Goal: Information Seeking & Learning: Learn about a topic

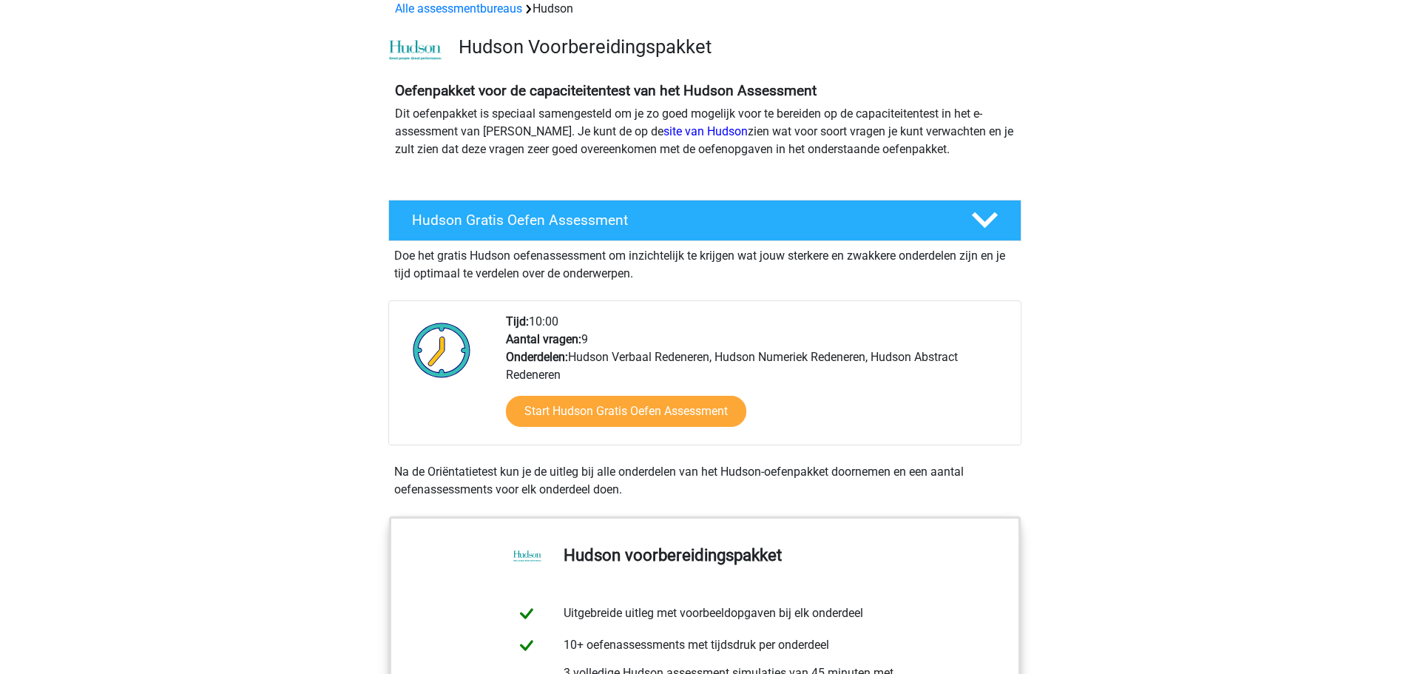
scroll to position [296, 0]
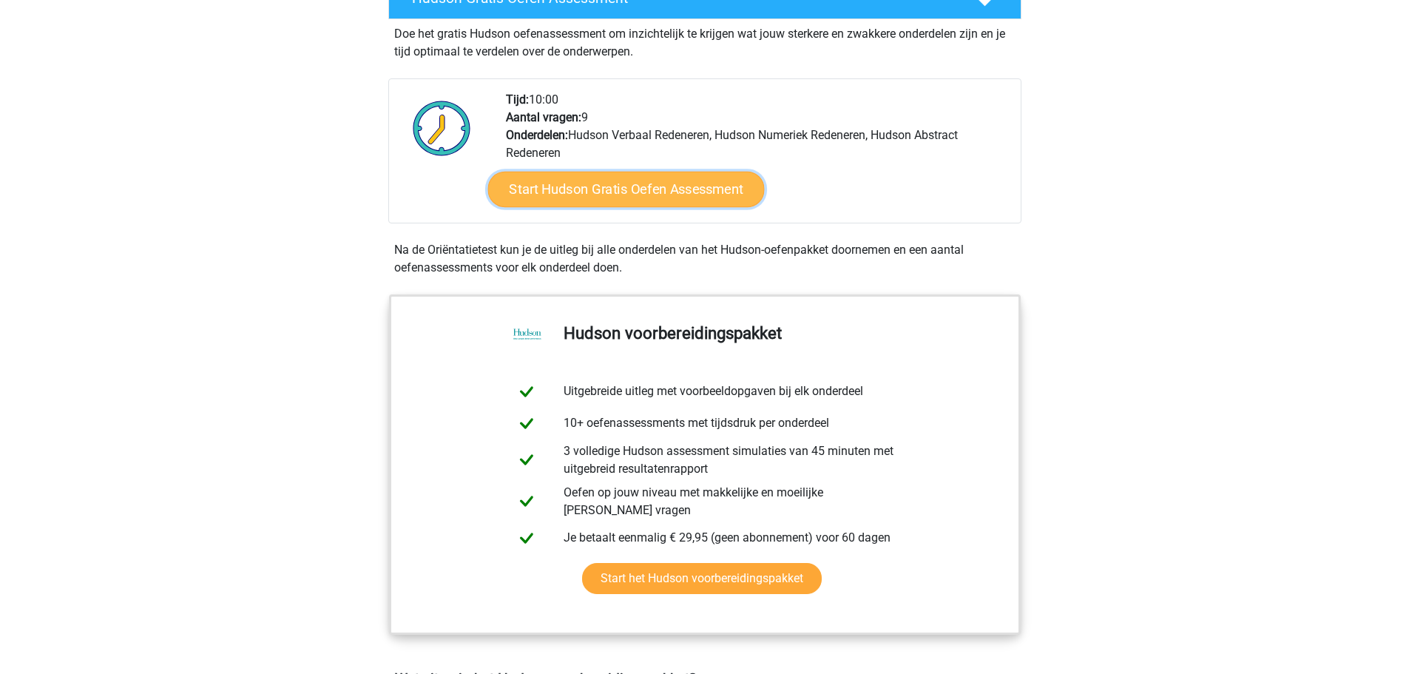
click at [687, 186] on link "Start Hudson Gratis Oefen Assessment" at bounding box center [626, 190] width 277 height 36
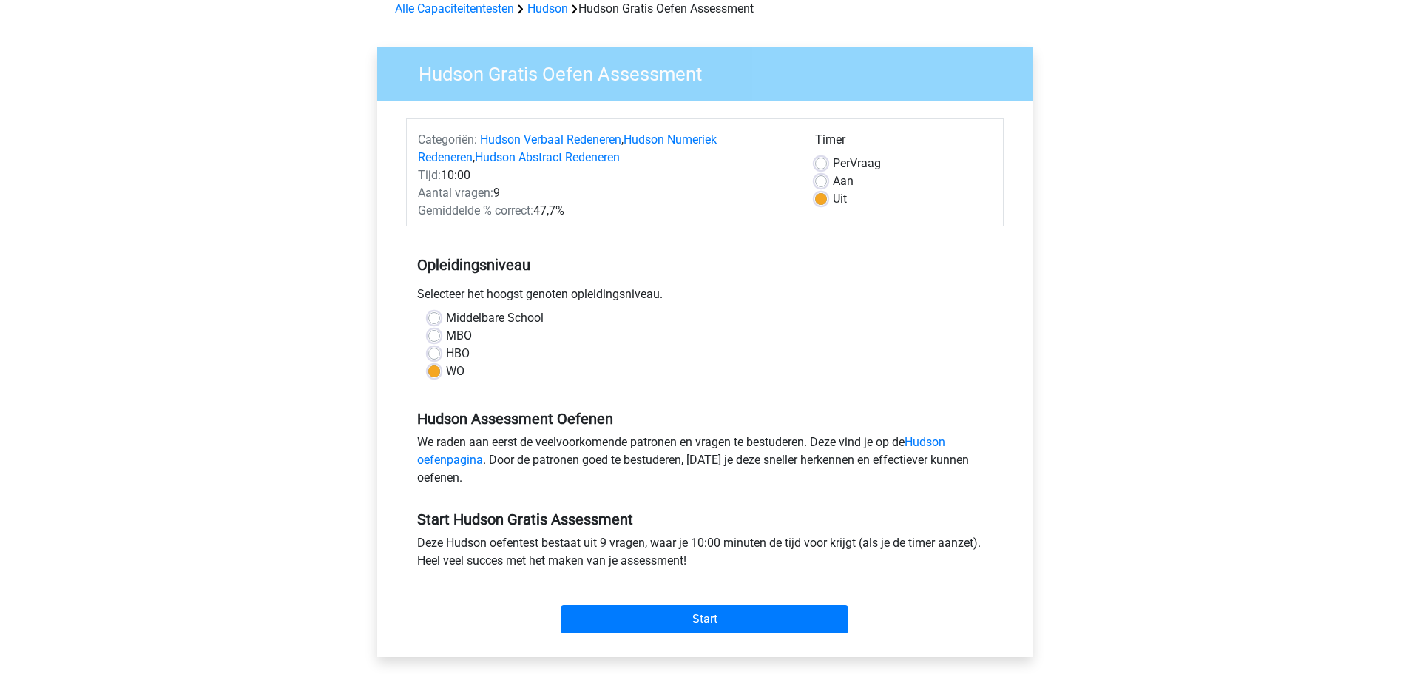
scroll to position [148, 0]
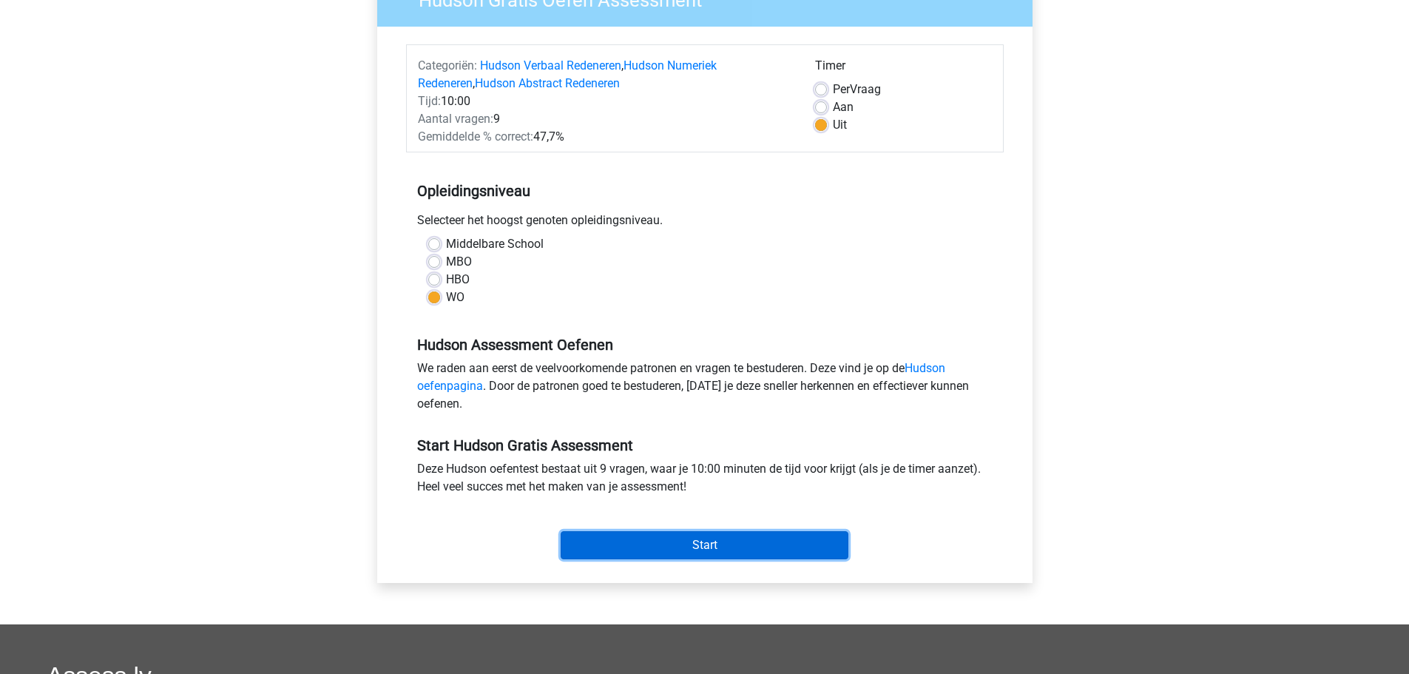
click at [743, 543] on input "Start" at bounding box center [705, 545] width 288 height 28
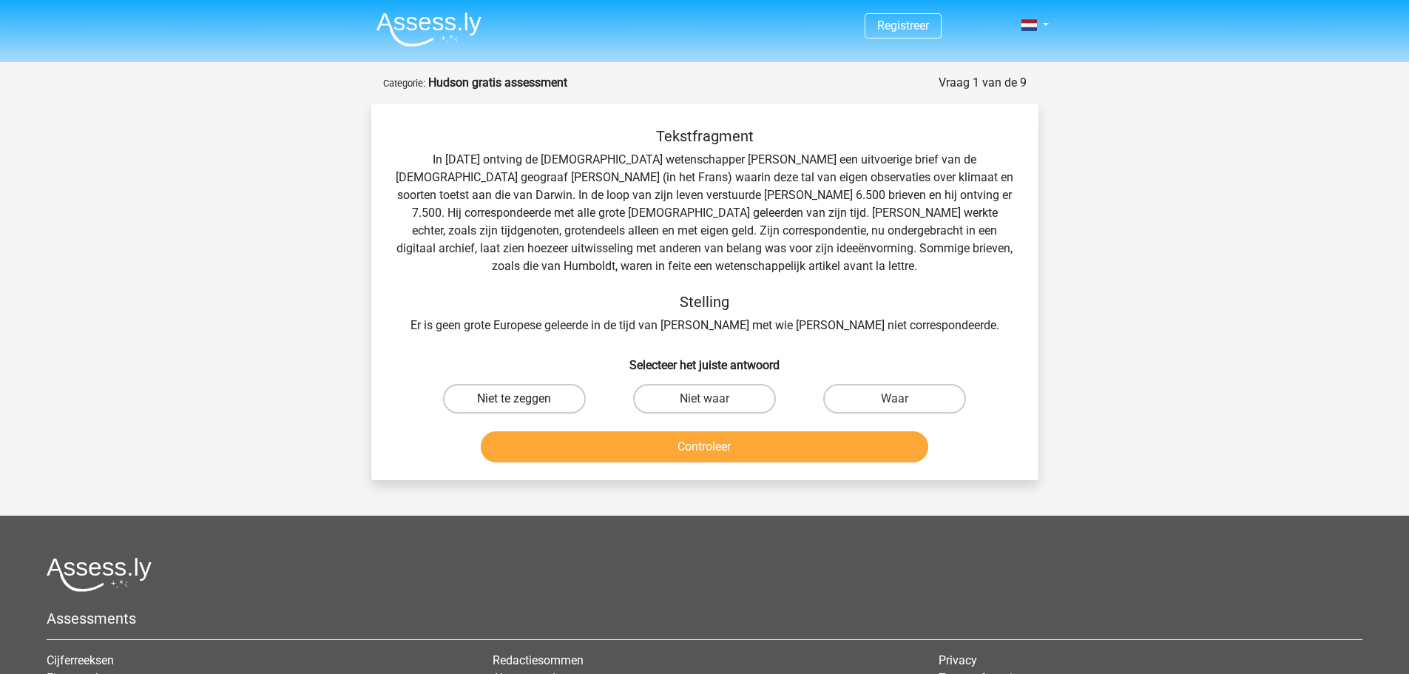
click at [508, 398] on label "Niet te zeggen" at bounding box center [514, 399] width 143 height 30
click at [514, 399] on input "Niet te zeggen" at bounding box center [519, 404] width 10 height 10
radio input "true"
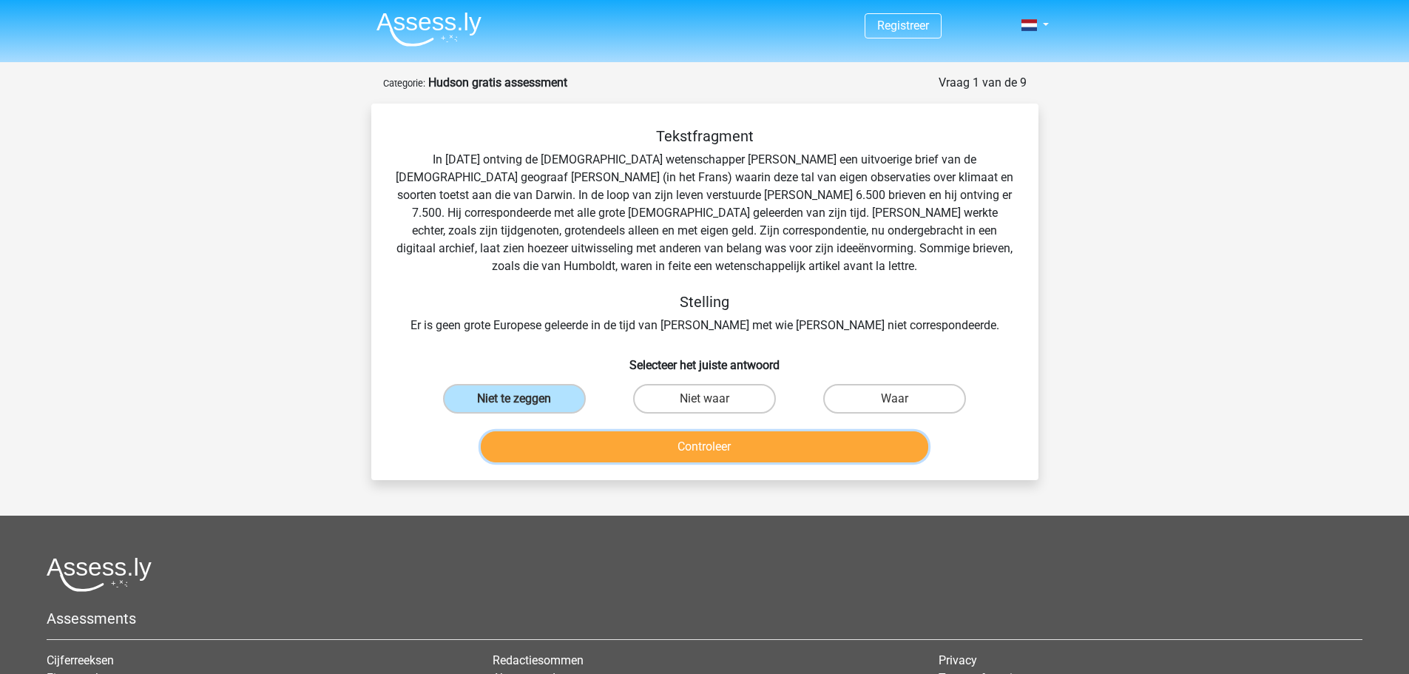
click at [588, 446] on button "Controleer" at bounding box center [705, 446] width 448 height 31
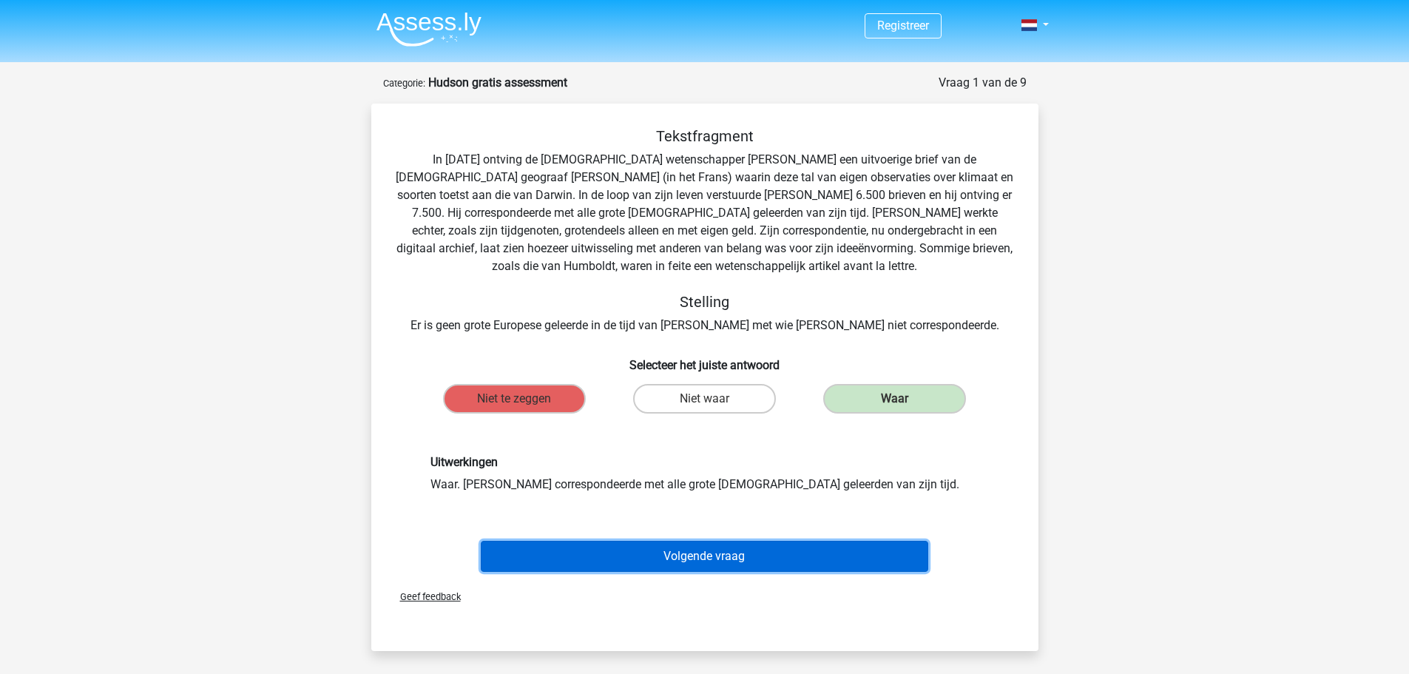
click at [742, 556] on button "Volgende vraag" at bounding box center [705, 556] width 448 height 31
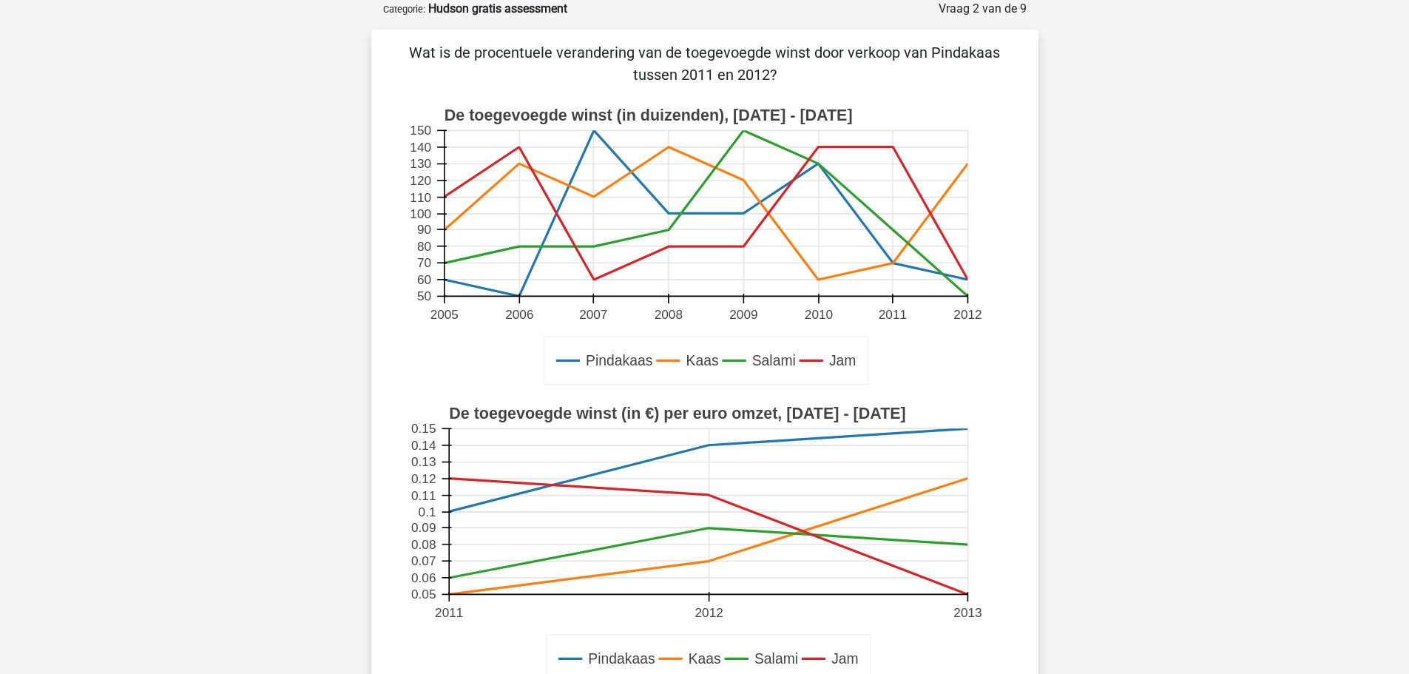
scroll to position [444, 0]
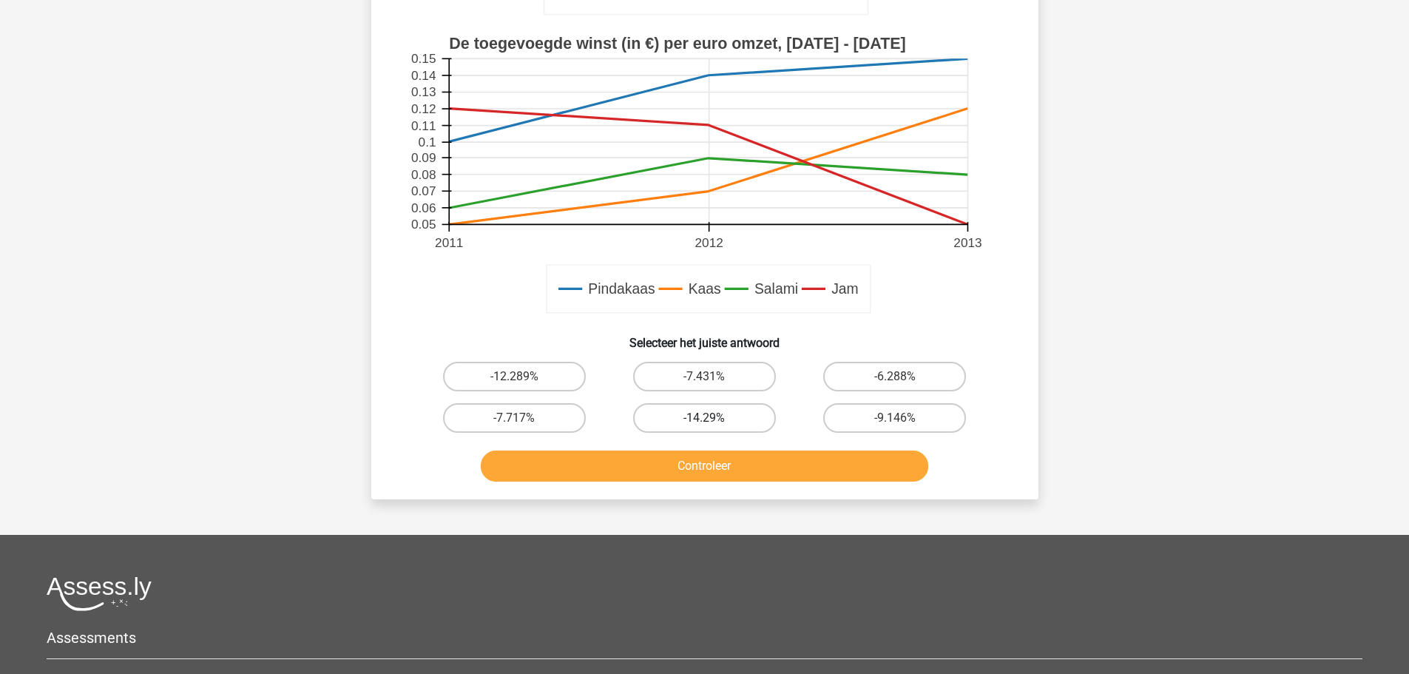
click at [721, 422] on label "-14.29%" at bounding box center [704, 418] width 143 height 30
click at [714, 422] on input "-14.29%" at bounding box center [709, 423] width 10 height 10
radio input "true"
click at [727, 460] on button "Controleer" at bounding box center [705, 466] width 448 height 31
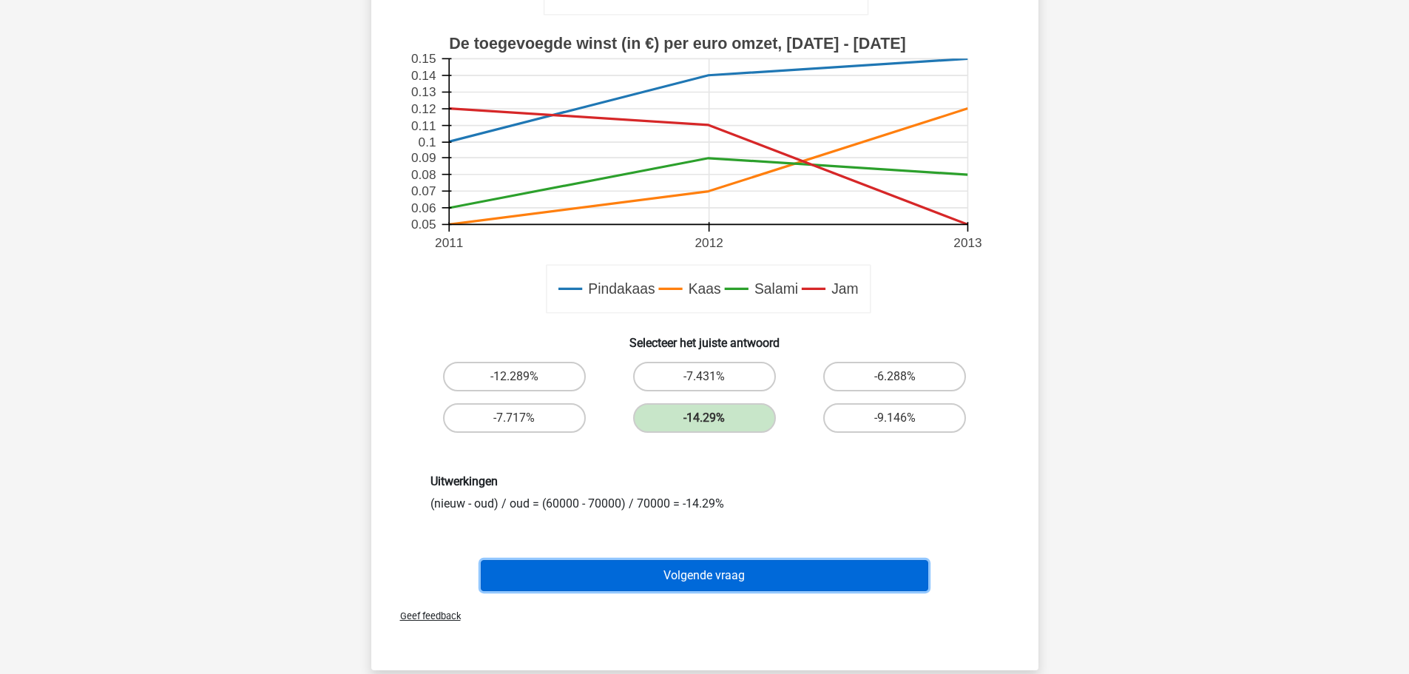
click at [733, 568] on button "Volgende vraag" at bounding box center [705, 575] width 448 height 31
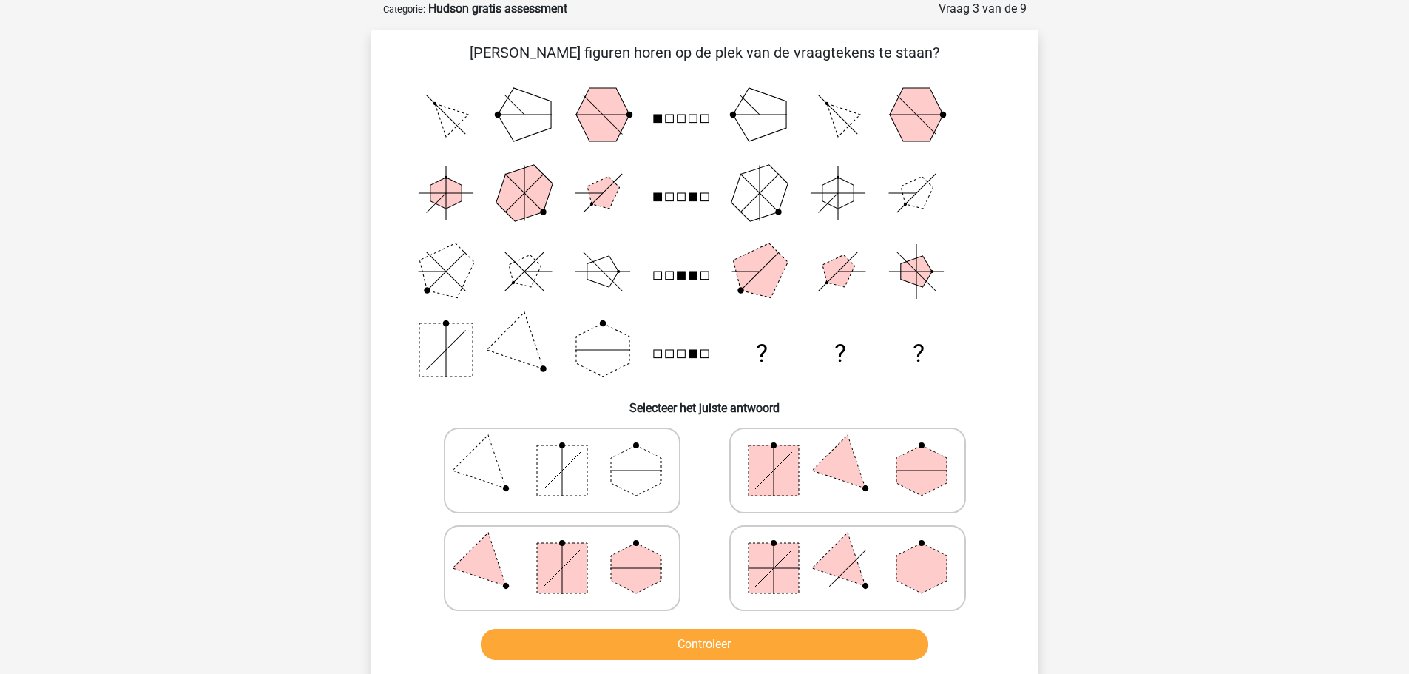
scroll to position [222, 0]
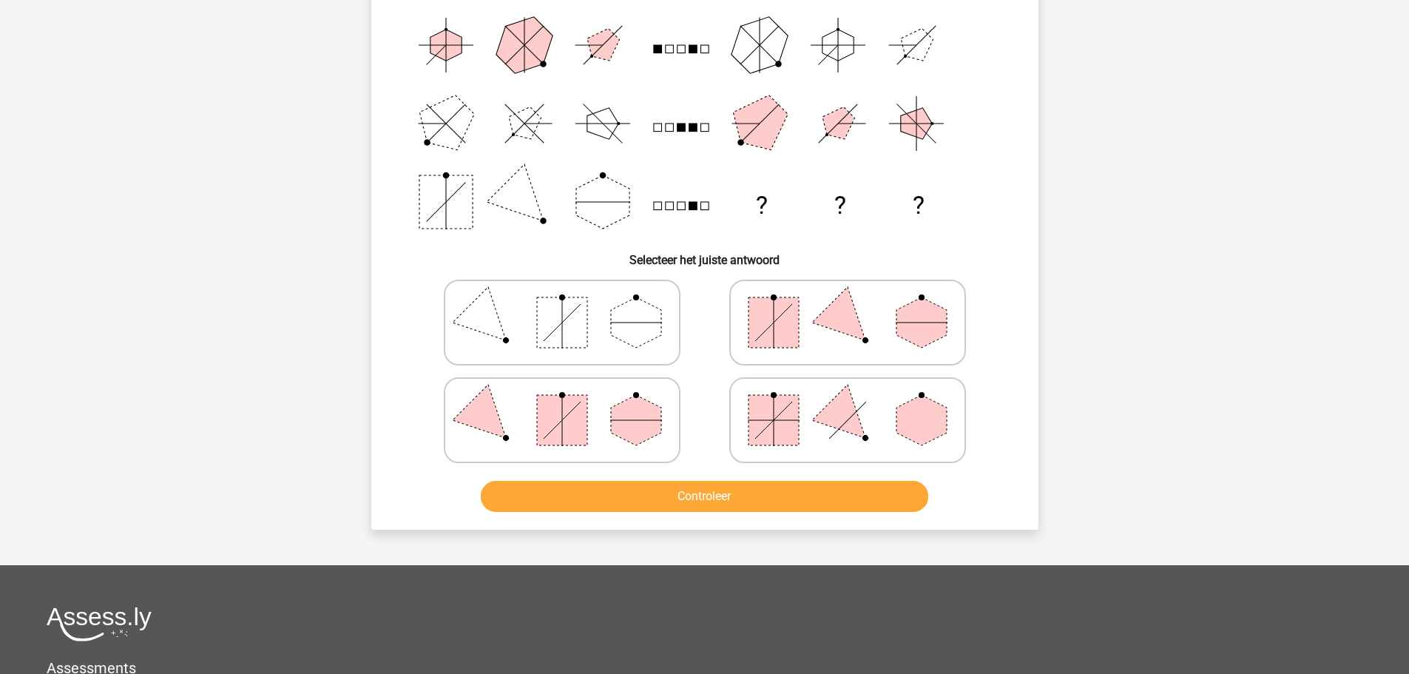
click at [655, 437] on icon at bounding box center [562, 420] width 222 height 74
click at [572, 402] on input "radio" at bounding box center [567, 397] width 10 height 10
radio input "true"
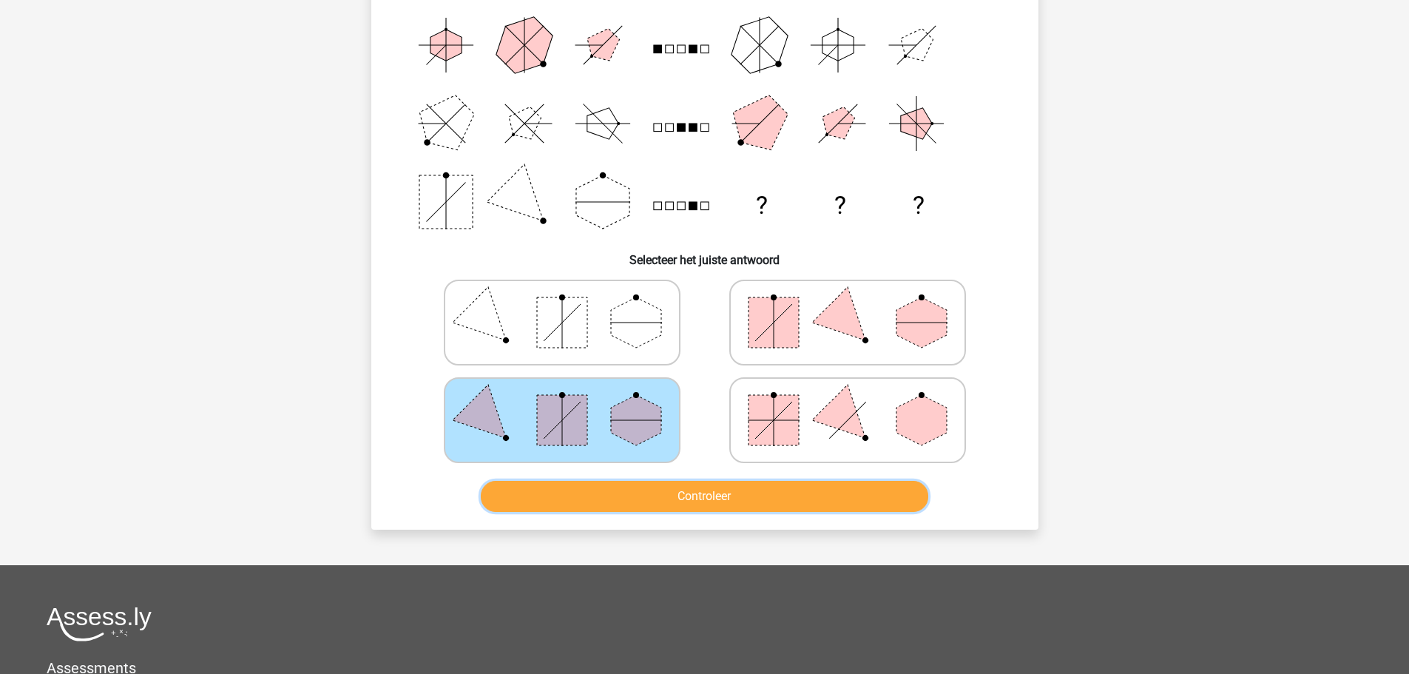
click at [701, 490] on button "Controleer" at bounding box center [705, 496] width 448 height 31
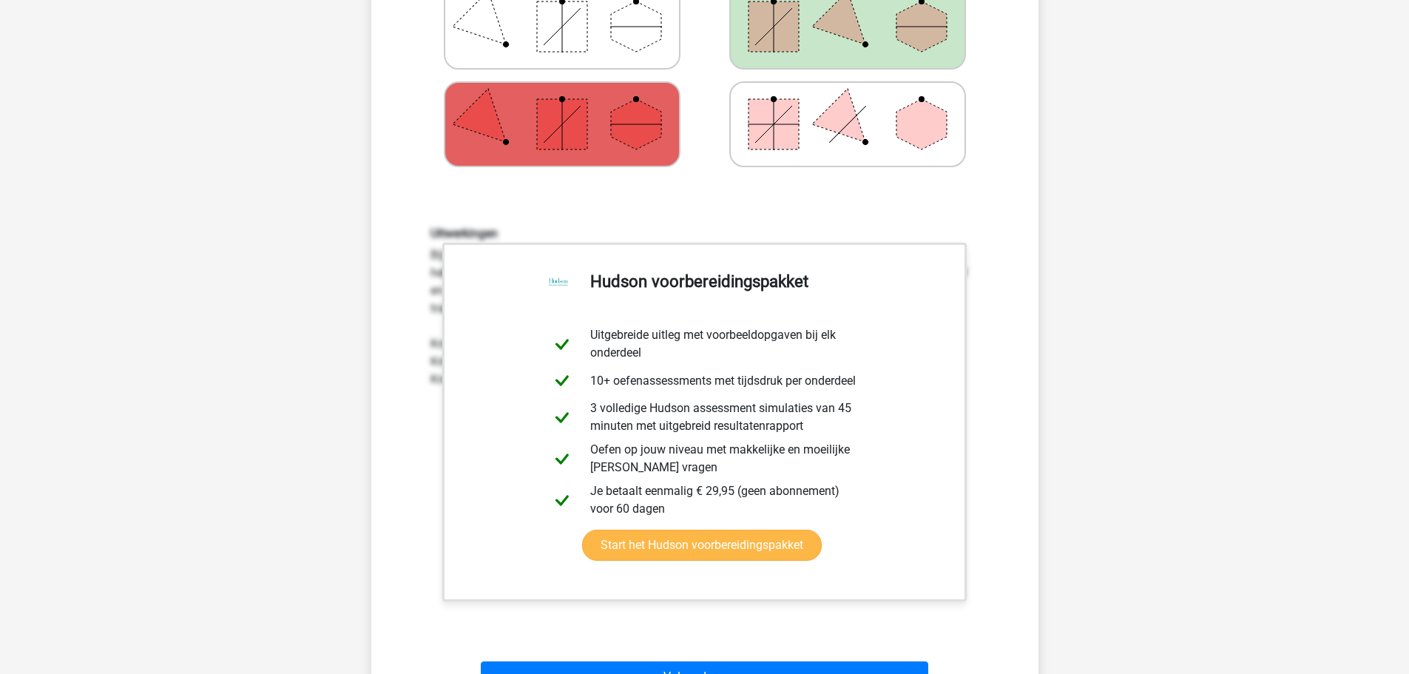
scroll to position [592, 0]
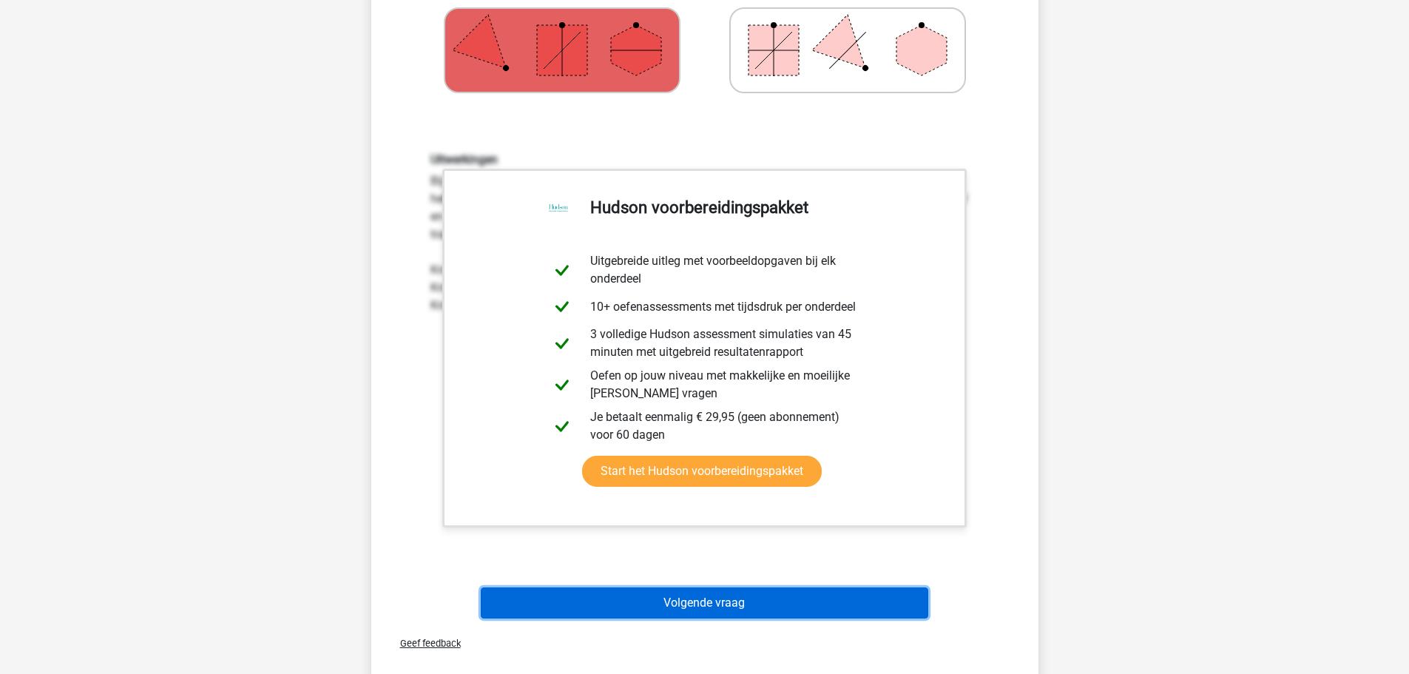
click at [741, 606] on button "Volgende vraag" at bounding box center [705, 602] width 448 height 31
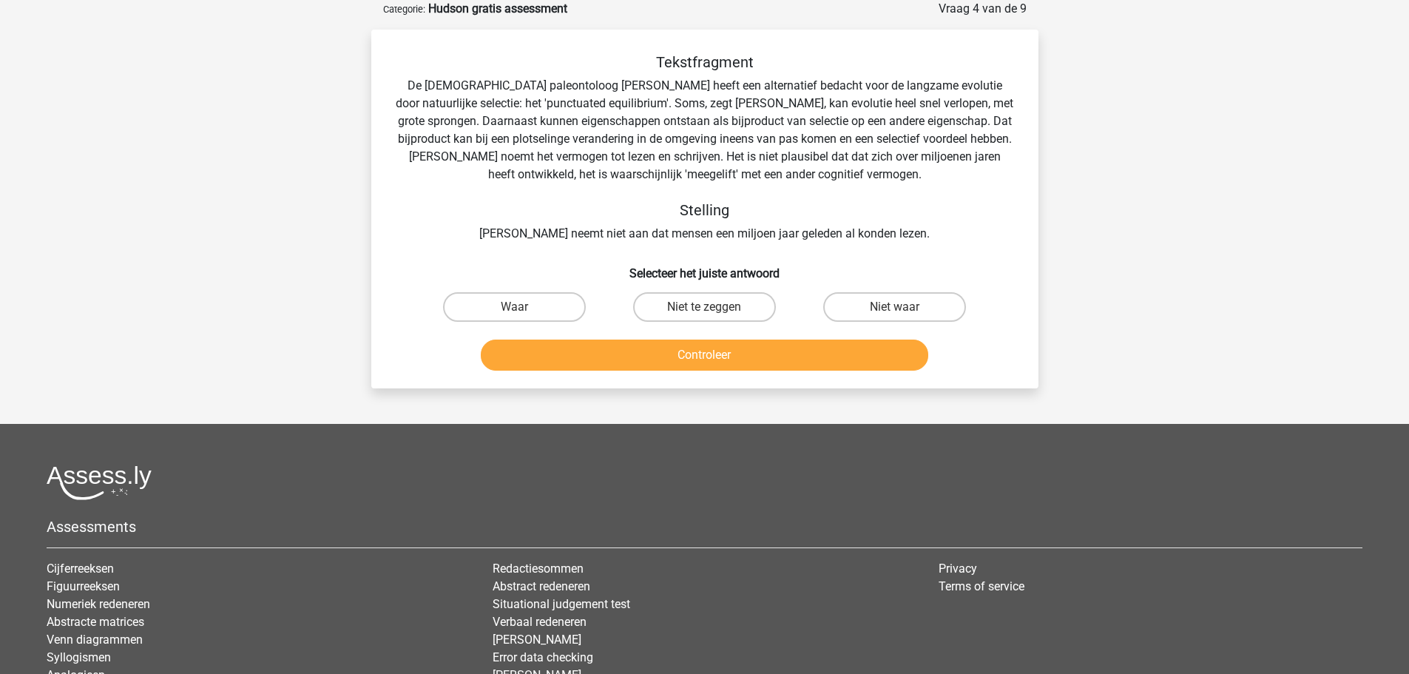
scroll to position [0, 0]
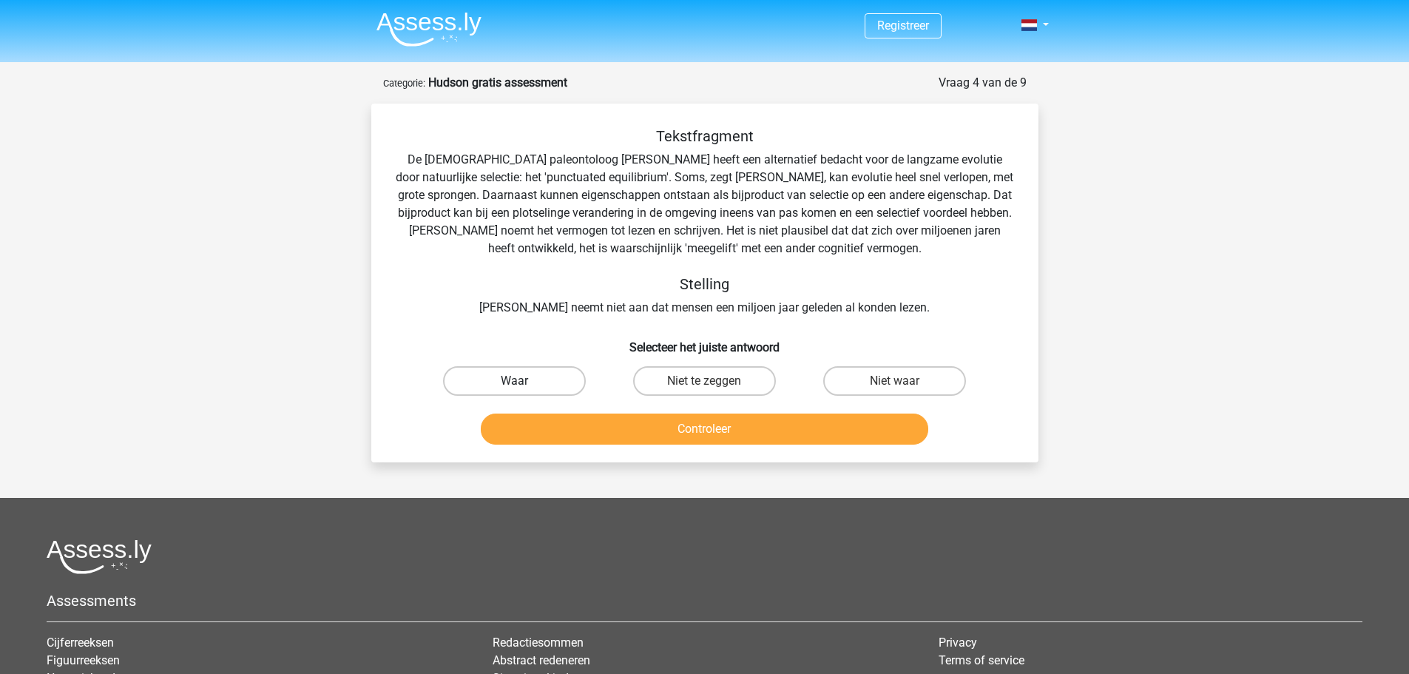
click at [553, 377] on label "Waar" at bounding box center [514, 381] width 143 height 30
click at [524, 381] on input "Waar" at bounding box center [519, 386] width 10 height 10
radio input "true"
click at [662, 430] on button "Controleer" at bounding box center [705, 429] width 448 height 31
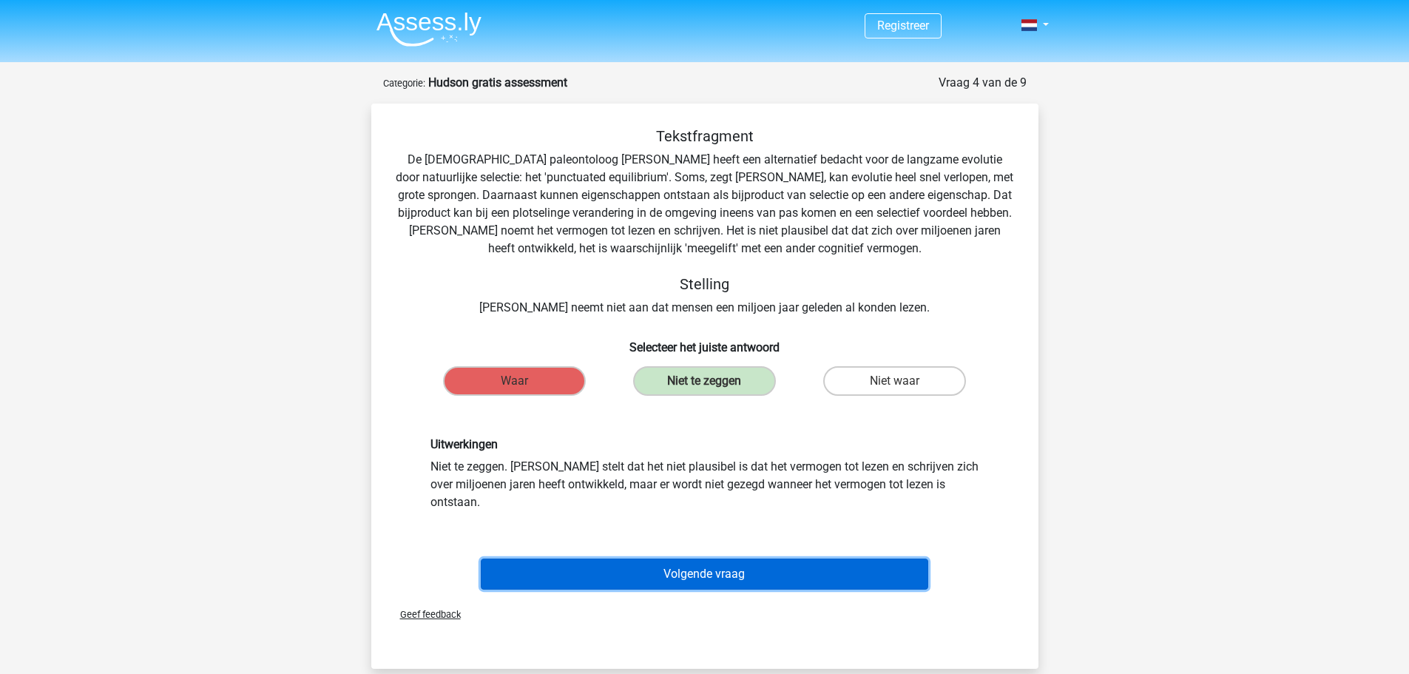
click at [704, 559] on button "Volgende vraag" at bounding box center [705, 574] width 448 height 31
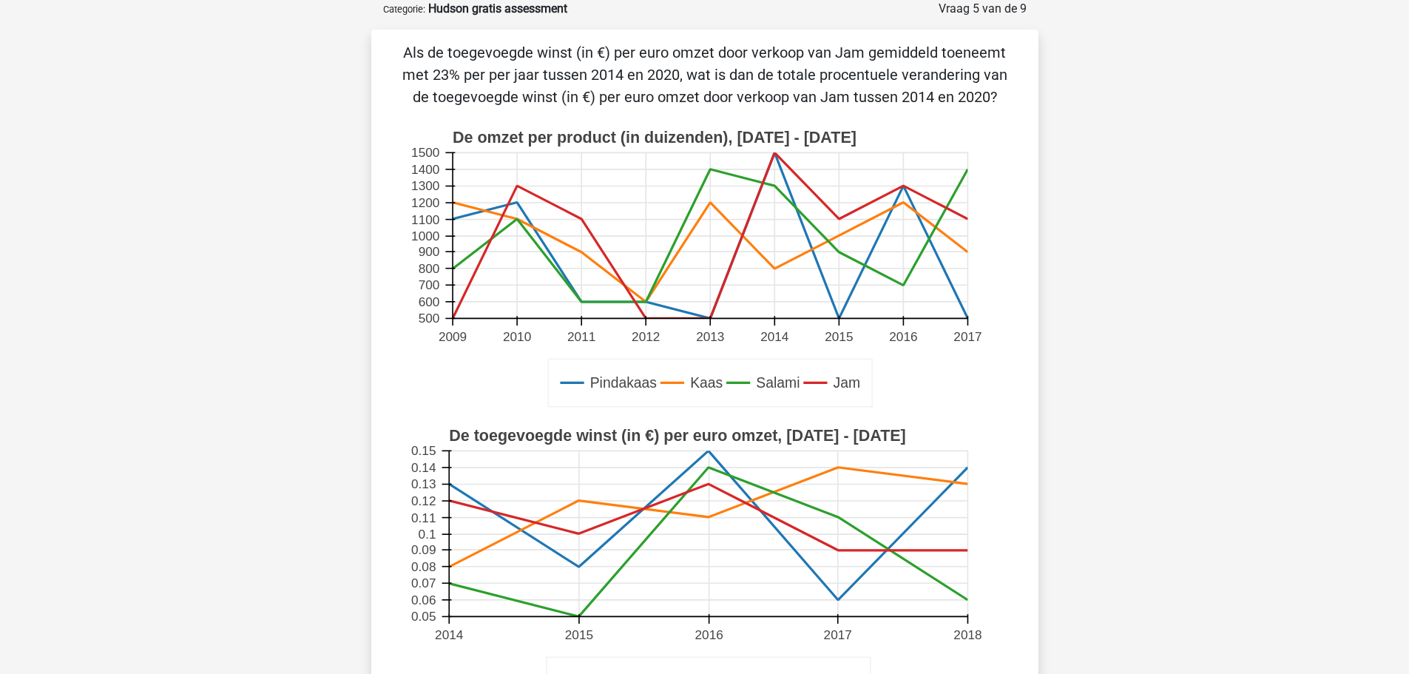
scroll to position [370, 0]
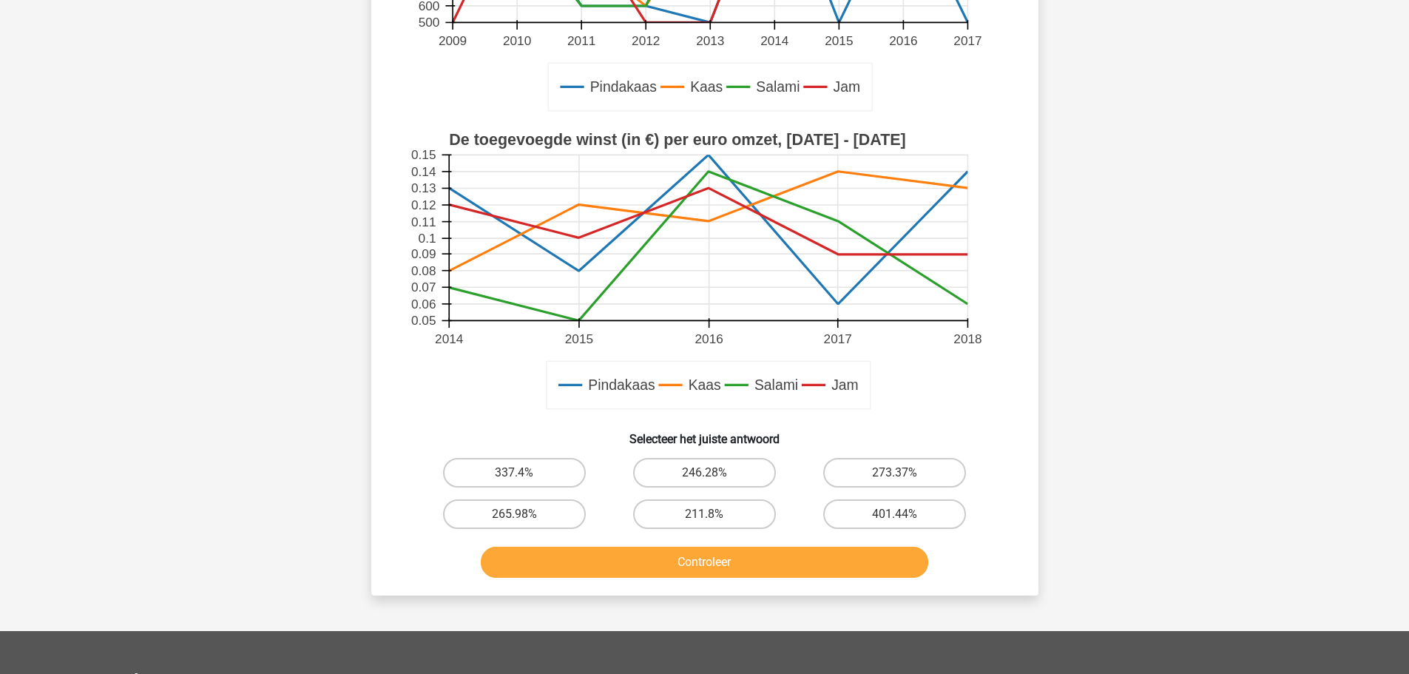
click at [708, 520] on input "211.8%" at bounding box center [709, 519] width 10 height 10
radio input "true"
click at [716, 554] on button "Controleer" at bounding box center [705, 562] width 448 height 31
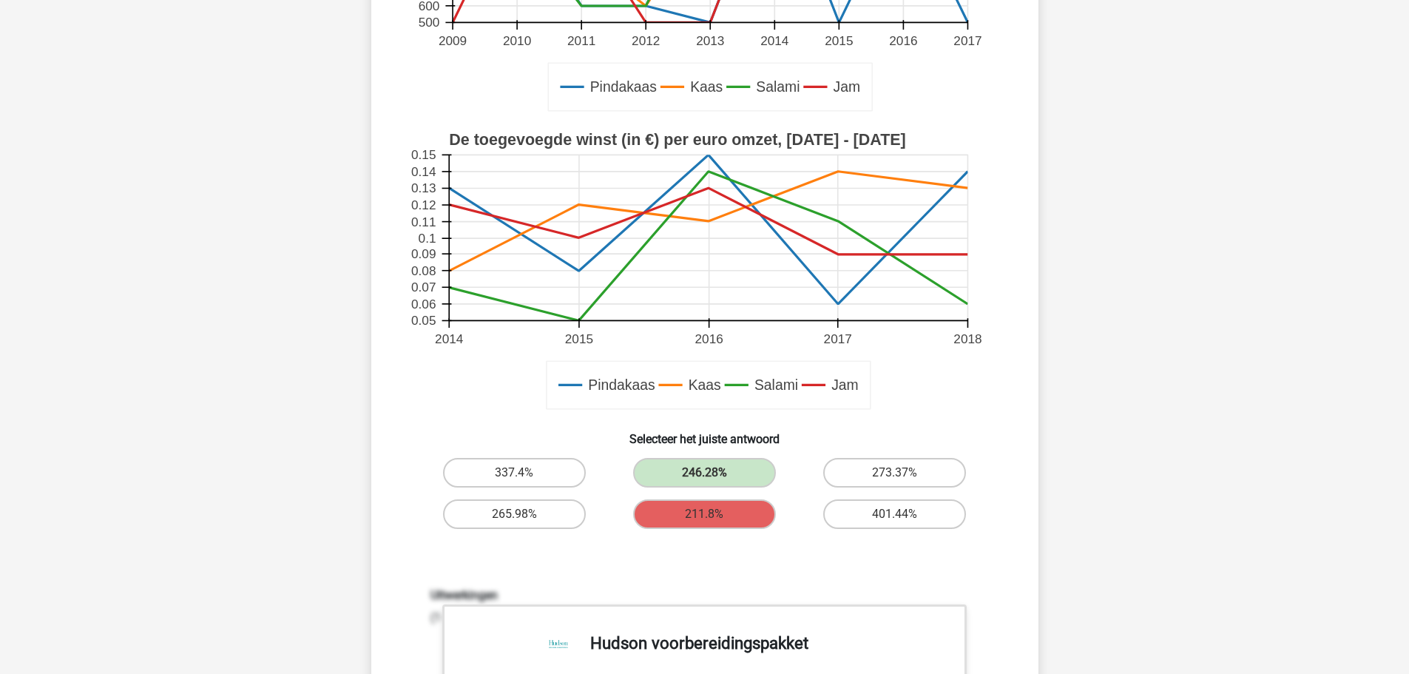
scroll to position [814, 0]
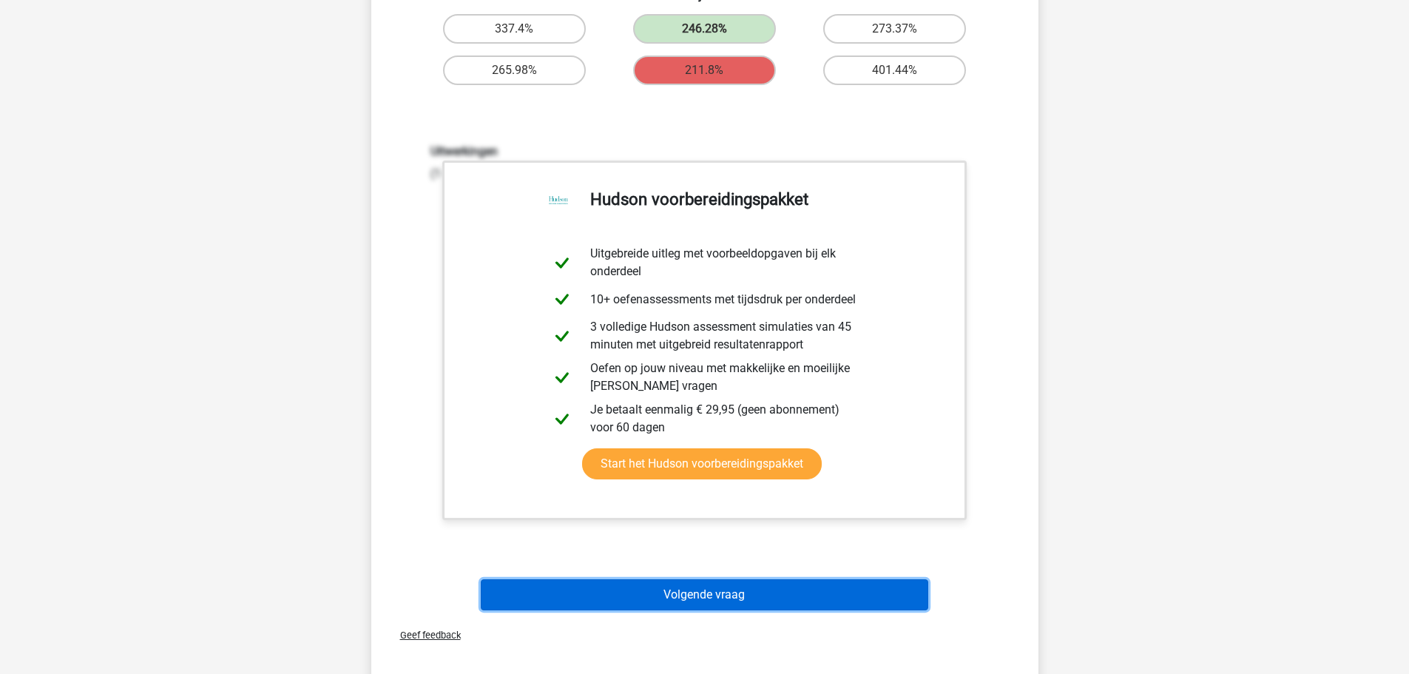
click at [710, 594] on button "Volgende vraag" at bounding box center [705, 594] width 448 height 31
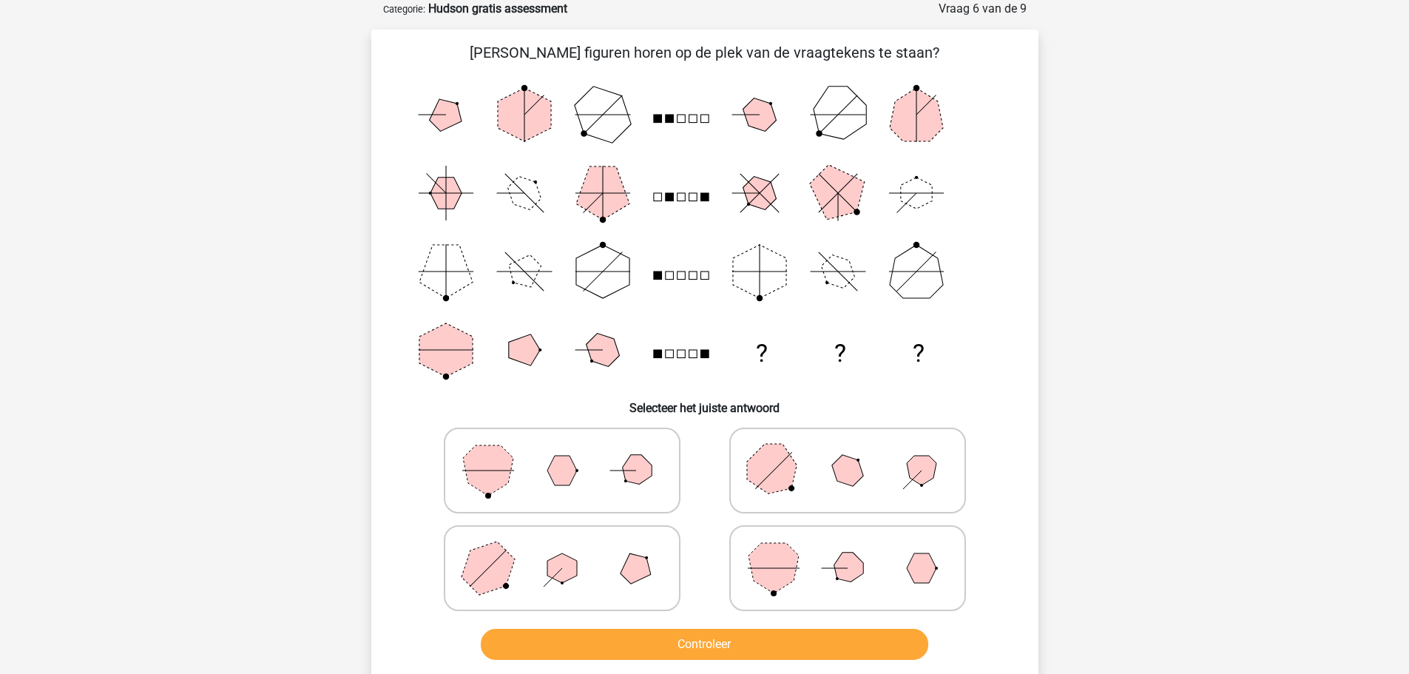
drag, startPoint x: 757, startPoint y: 587, endPoint x: 768, endPoint y: 618, distance: 33.7
click at [758, 587] on icon at bounding box center [848, 568] width 222 height 74
click at [848, 550] on input "radio" at bounding box center [853, 545] width 10 height 10
radio input "true"
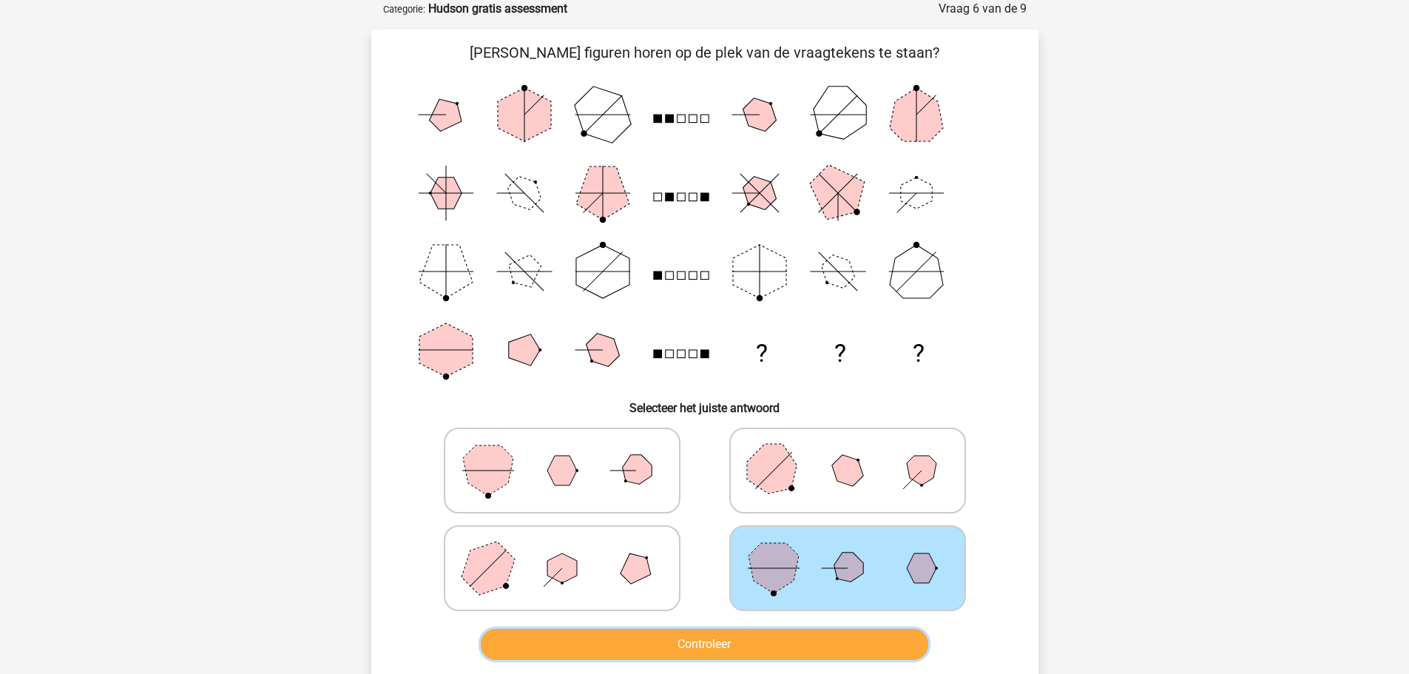
click at [771, 638] on button "Controleer" at bounding box center [705, 644] width 448 height 31
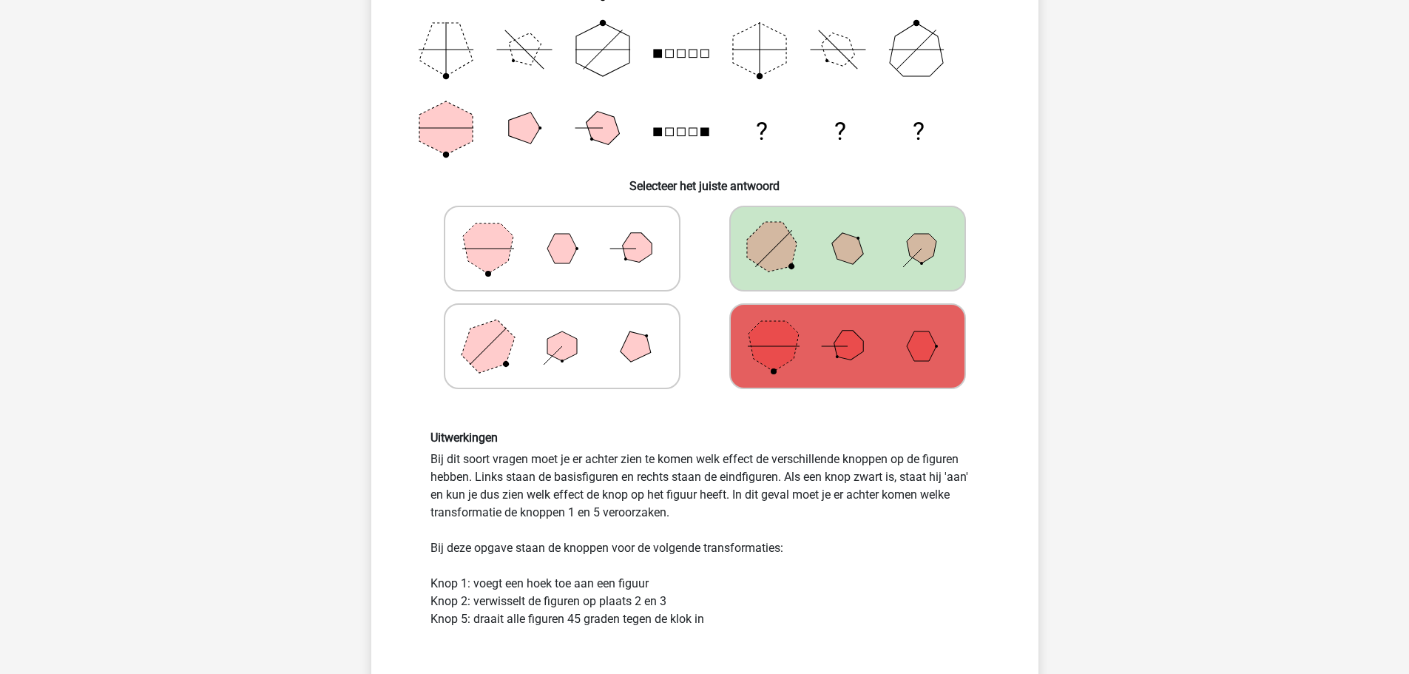
scroll to position [444, 0]
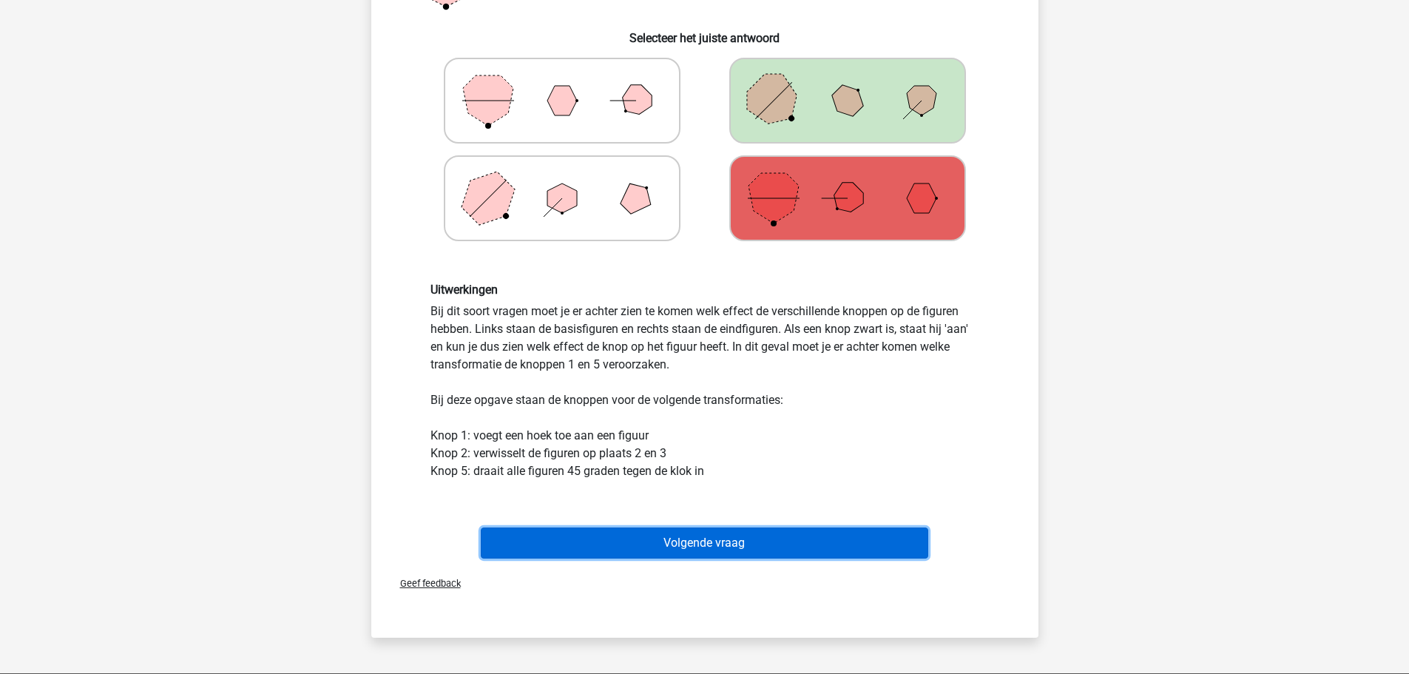
click at [755, 554] on button "Volgende vraag" at bounding box center [705, 542] width 448 height 31
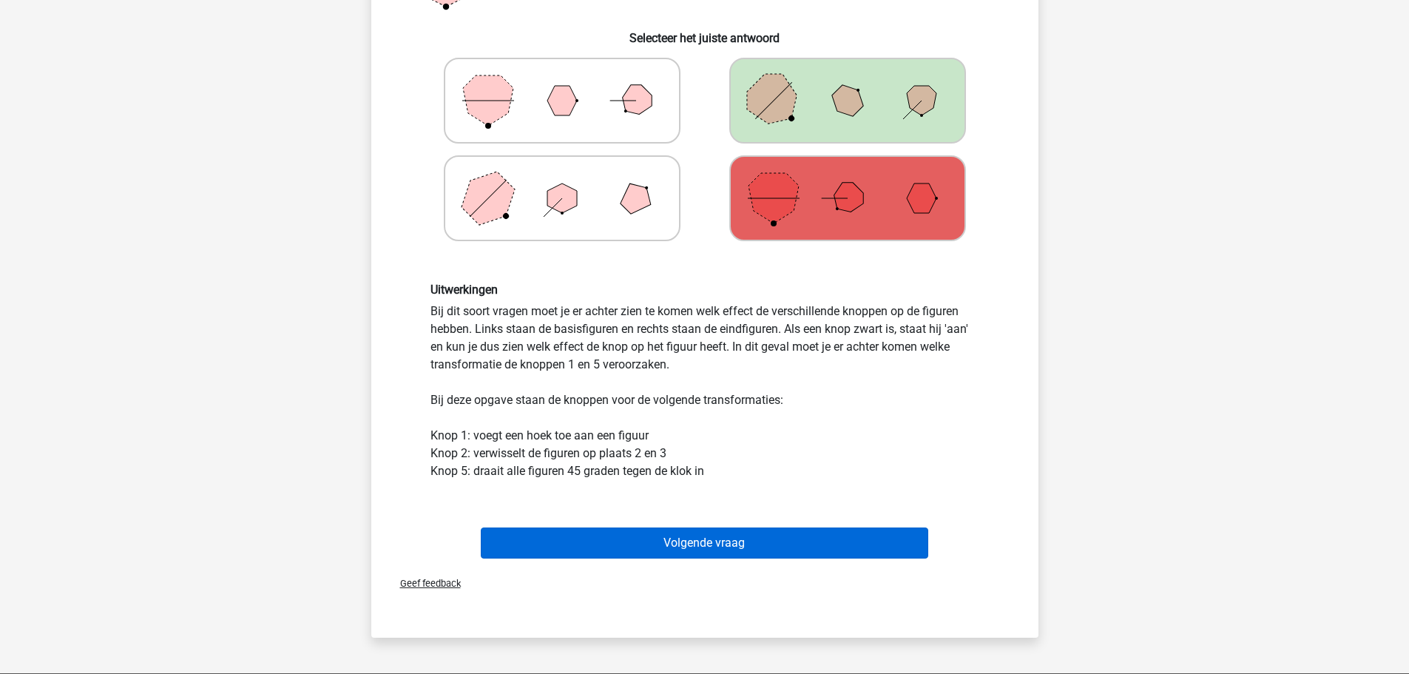
scroll to position [74, 0]
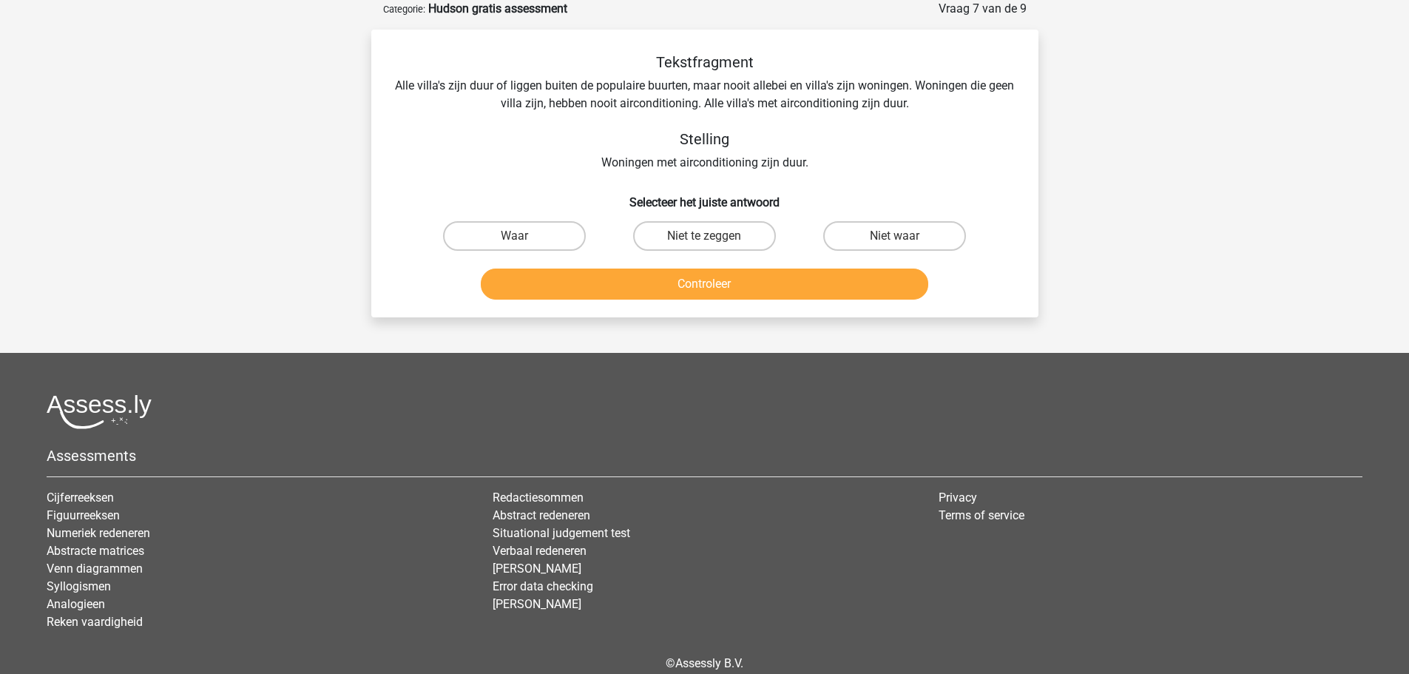
click at [704, 237] on input "Niet te zeggen" at bounding box center [709, 241] width 10 height 10
radio input "true"
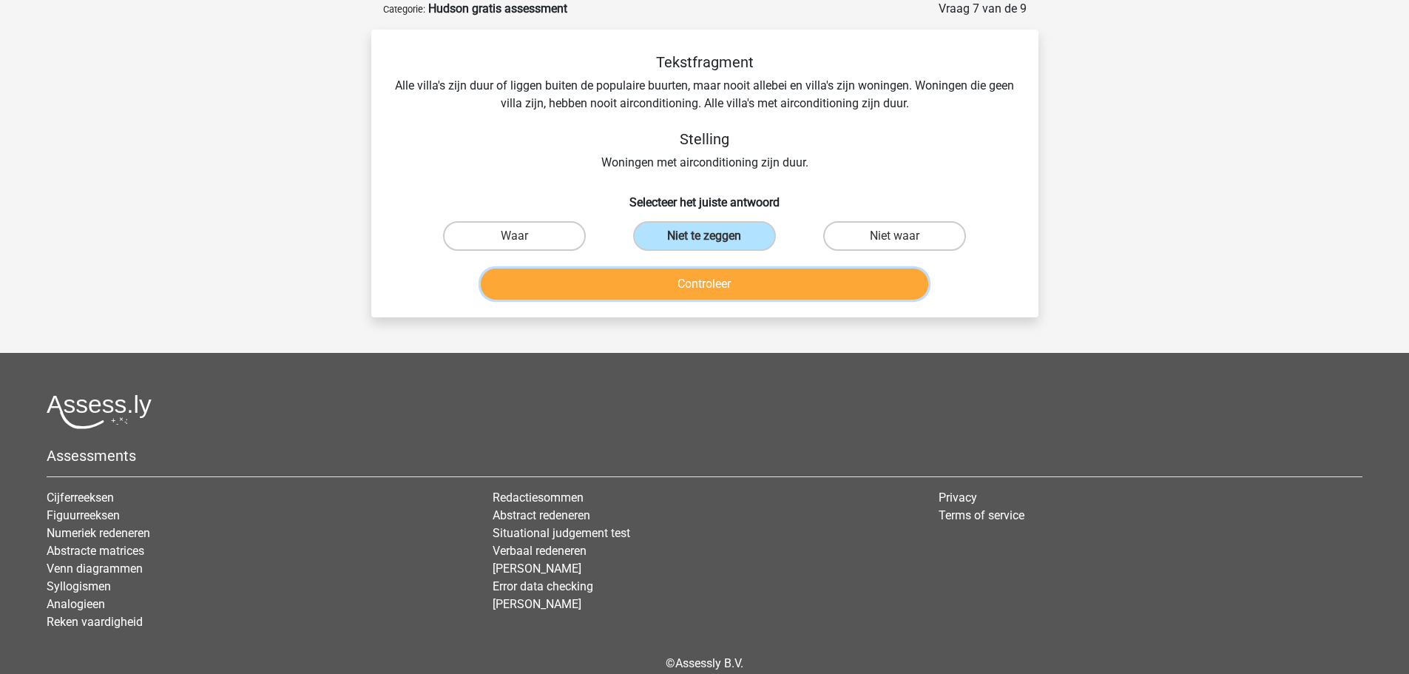
click at [711, 280] on button "Controleer" at bounding box center [705, 284] width 448 height 31
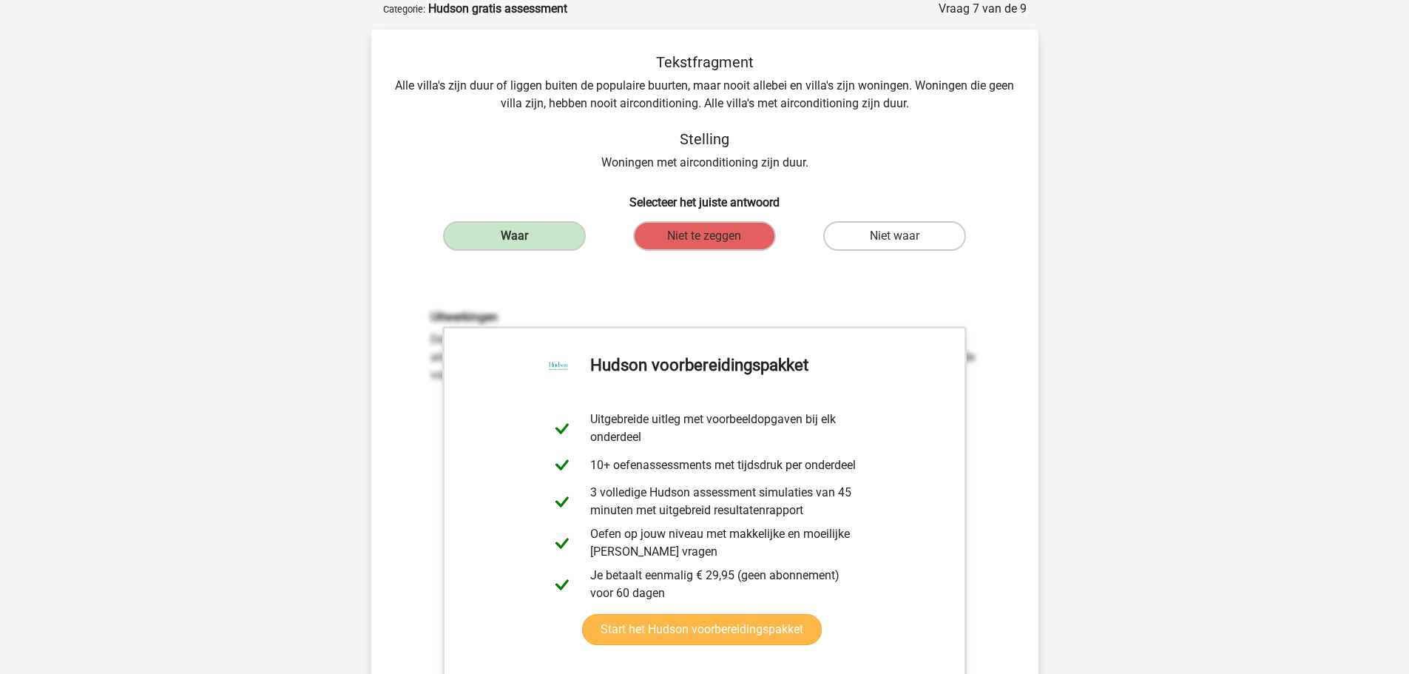
scroll to position [444, 0]
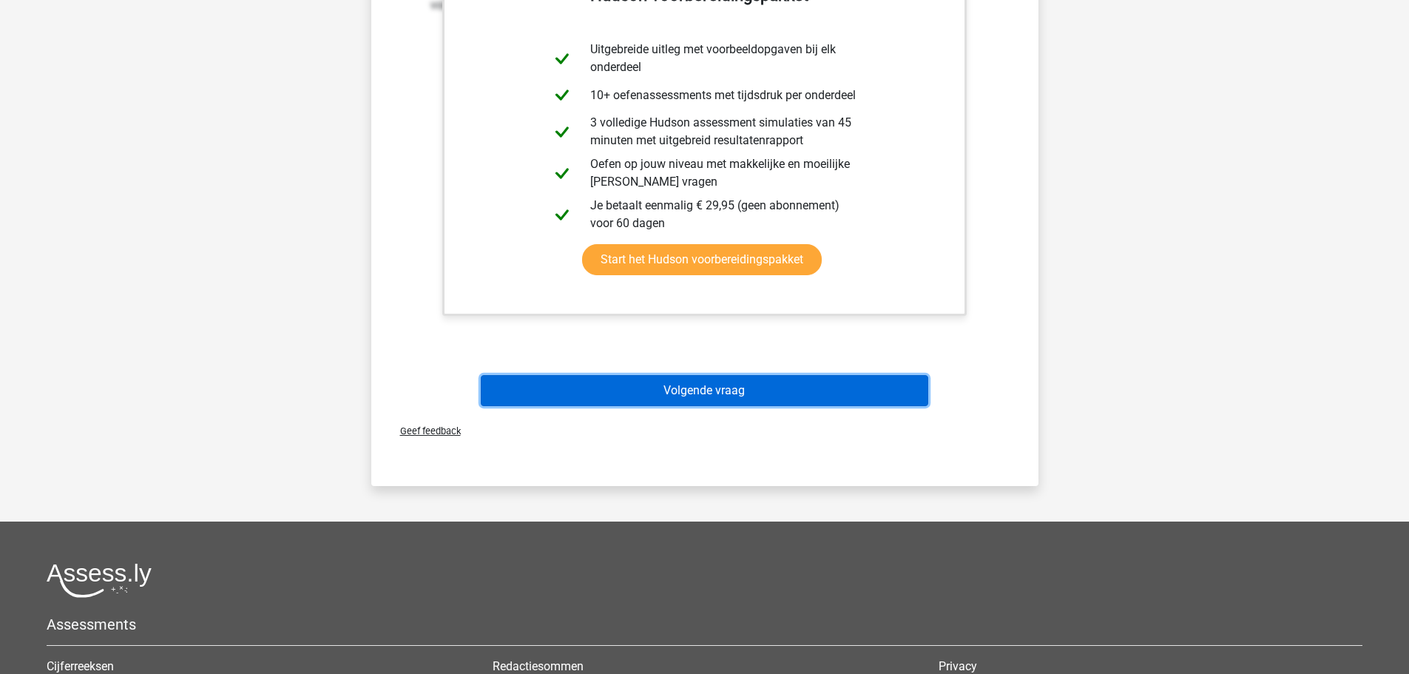
click at [713, 391] on button "Volgende vraag" at bounding box center [705, 390] width 448 height 31
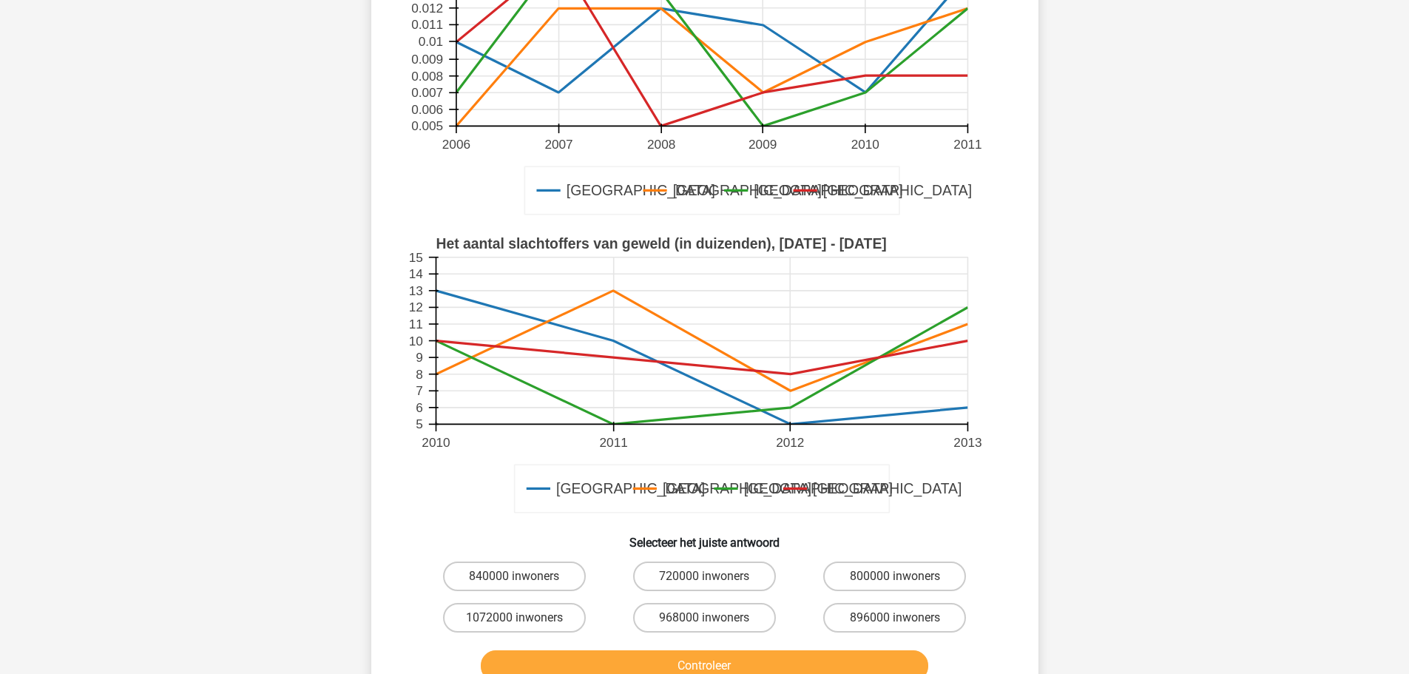
scroll to position [370, 0]
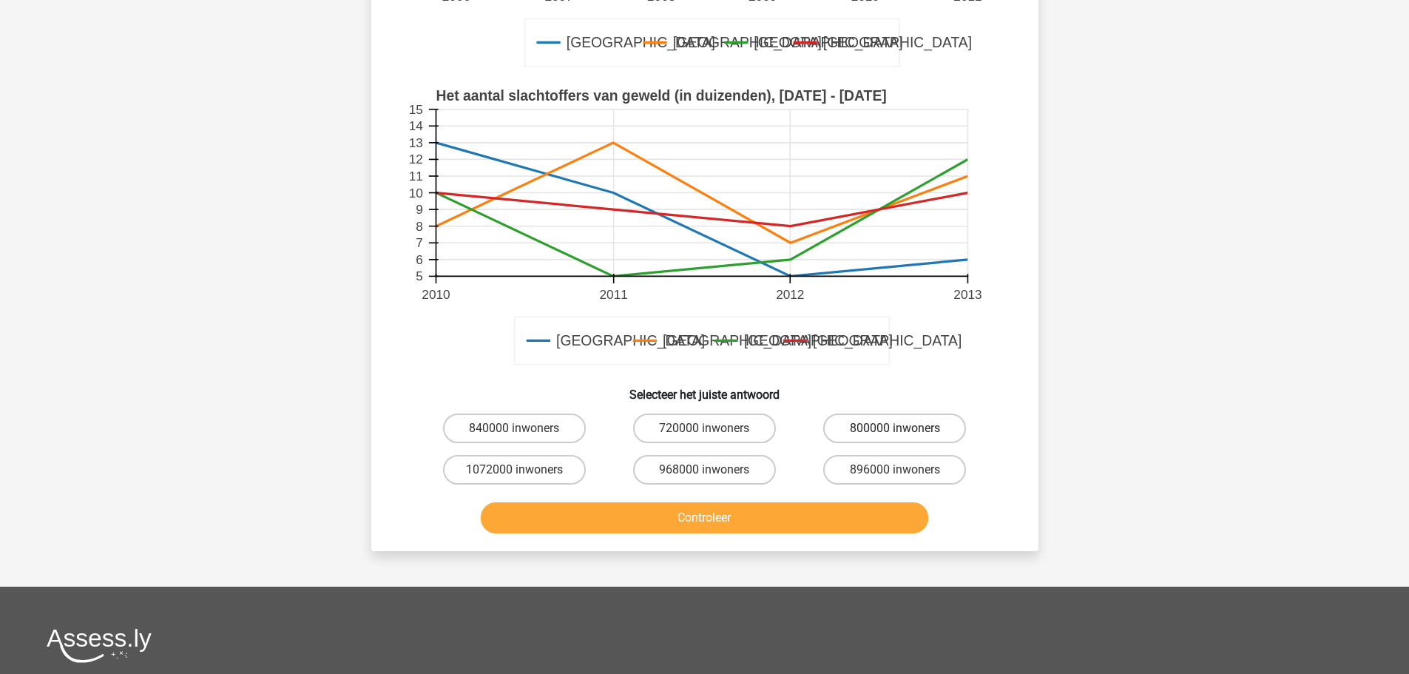
click at [854, 417] on label "800000 inwoners" at bounding box center [894, 429] width 143 height 30
click at [895, 428] on input "800000 inwoners" at bounding box center [900, 433] width 10 height 10
radio input "true"
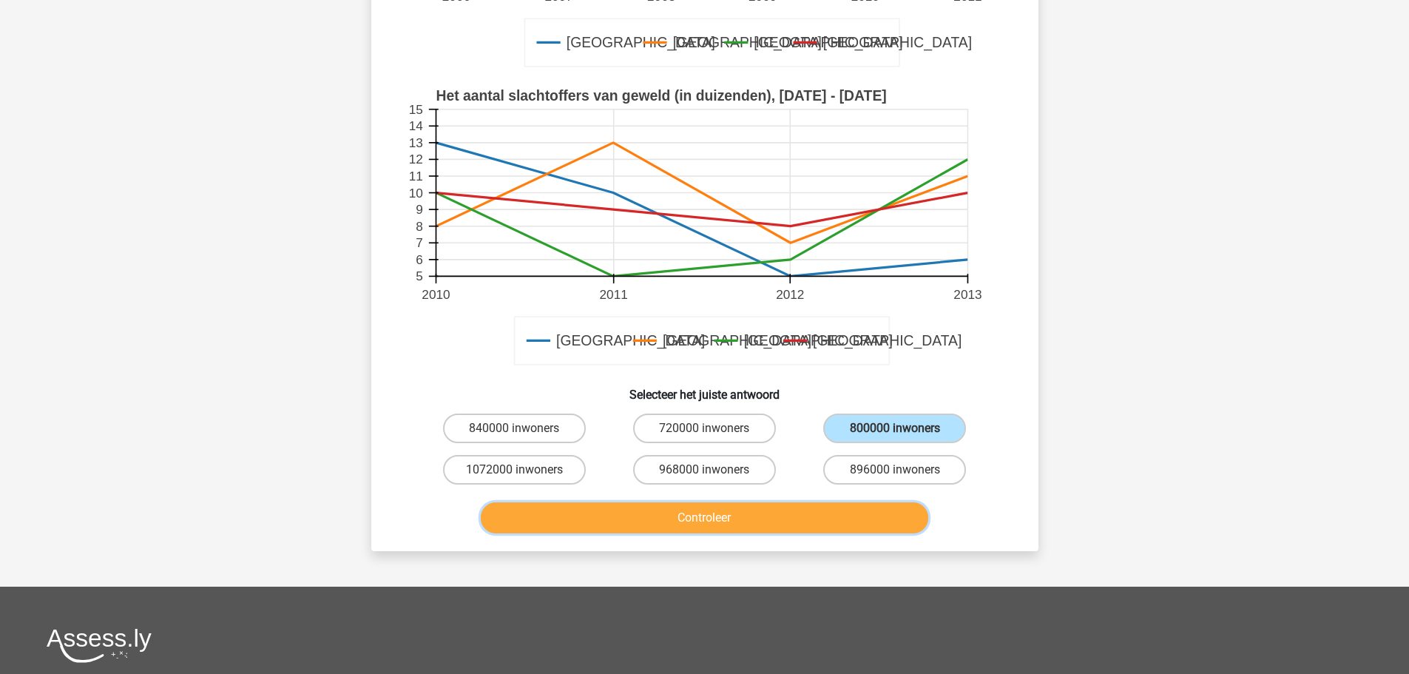
click at [837, 512] on button "Controleer" at bounding box center [705, 517] width 448 height 31
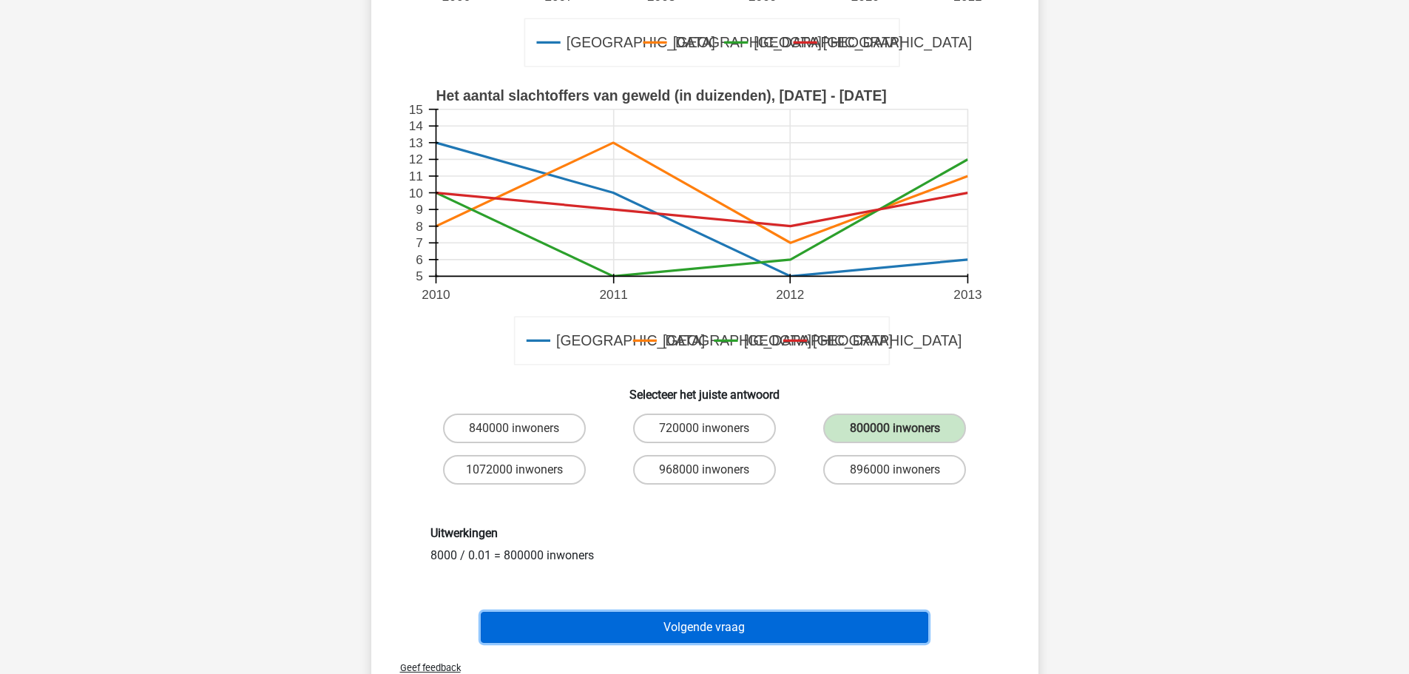
click at [764, 613] on button "Volgende vraag" at bounding box center [705, 627] width 448 height 31
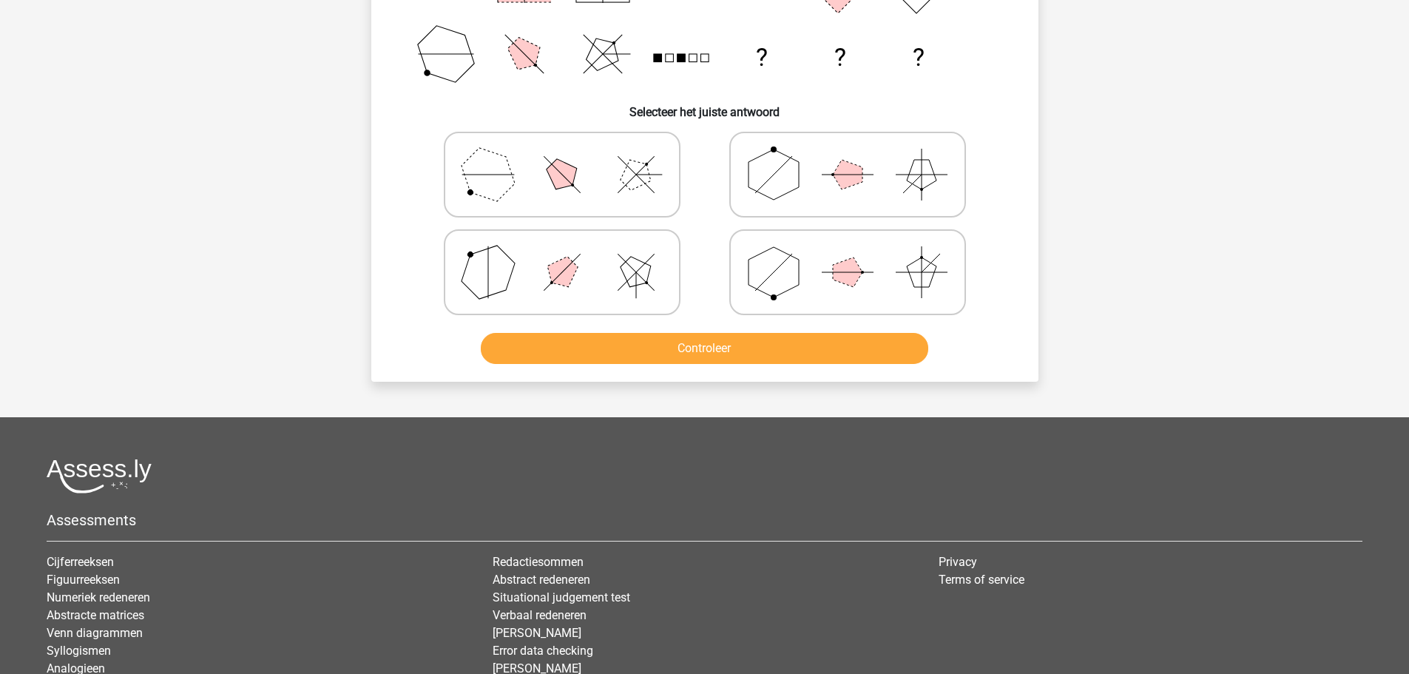
scroll to position [74, 0]
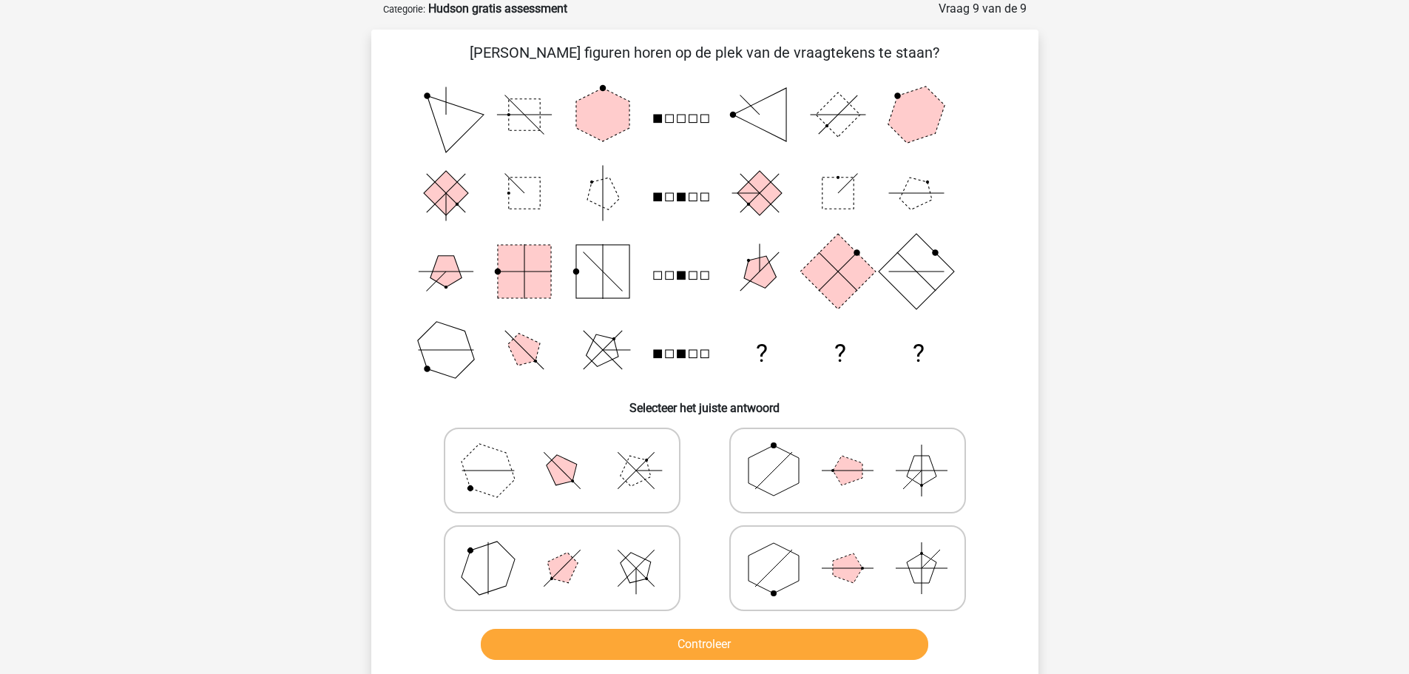
click at [629, 473] on polygon at bounding box center [636, 470] width 42 height 42
click at [572, 452] on input "radio" at bounding box center [567, 447] width 10 height 10
radio input "true"
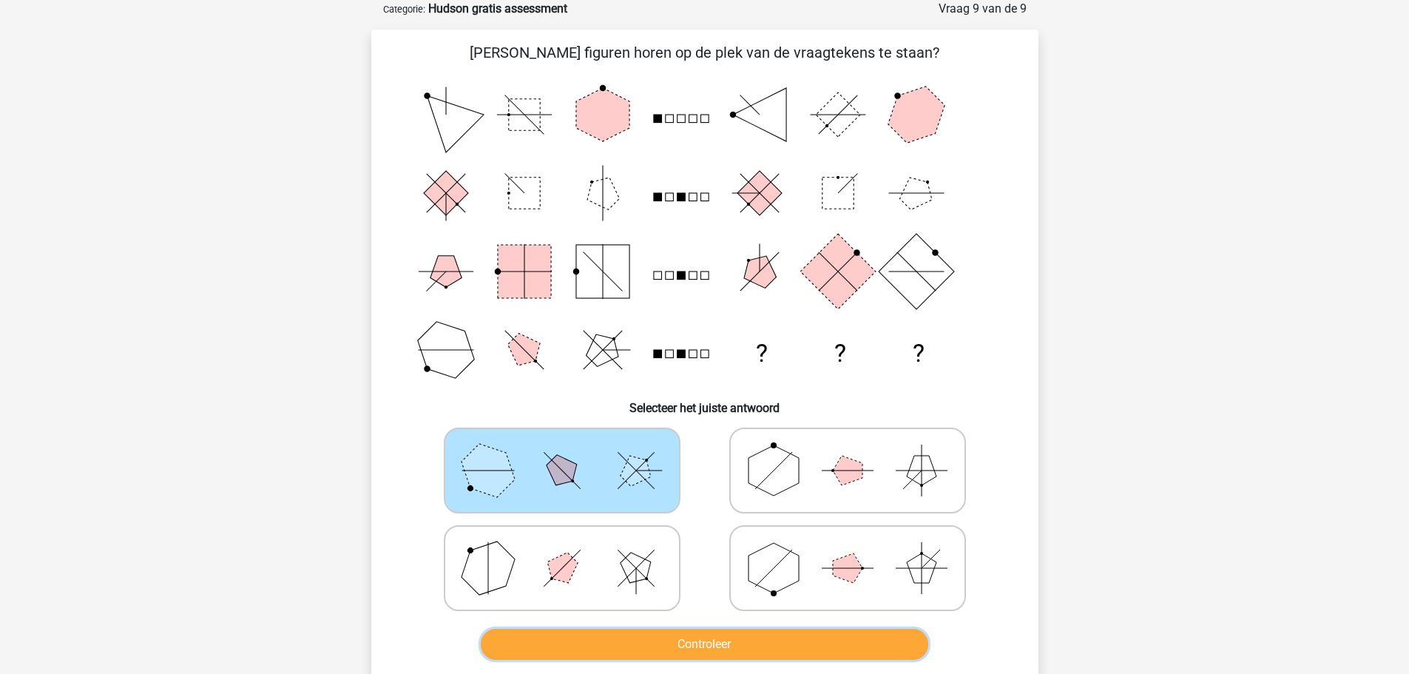
click at [724, 641] on button "Controleer" at bounding box center [705, 644] width 448 height 31
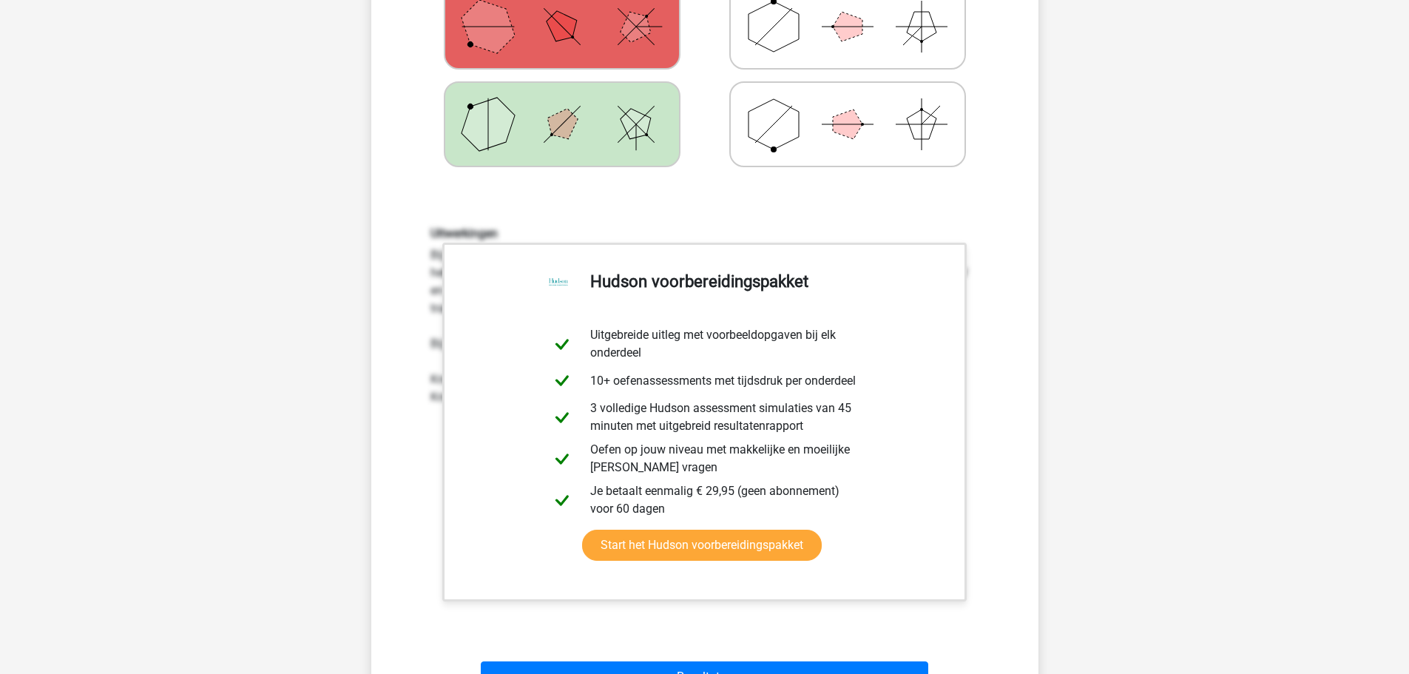
scroll to position [666, 0]
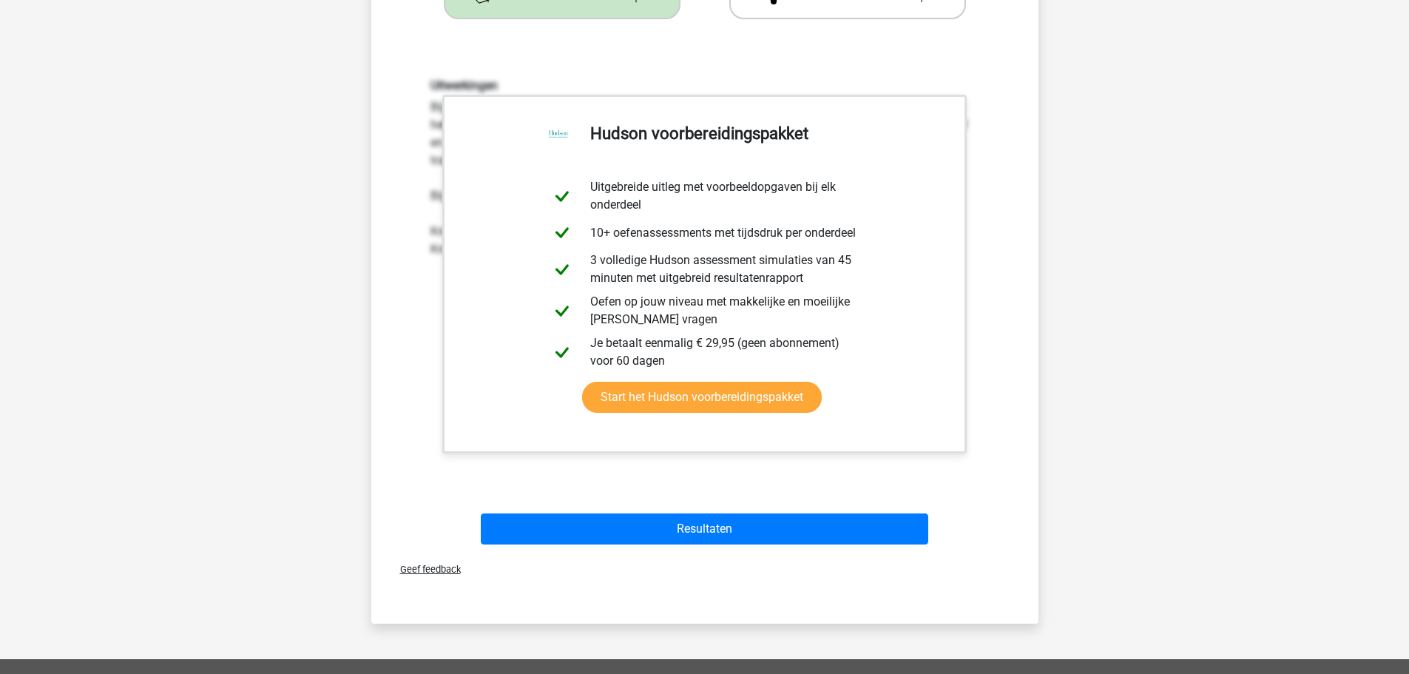
click at [738, 547] on div "Resultaten" at bounding box center [704, 531] width 571 height 37
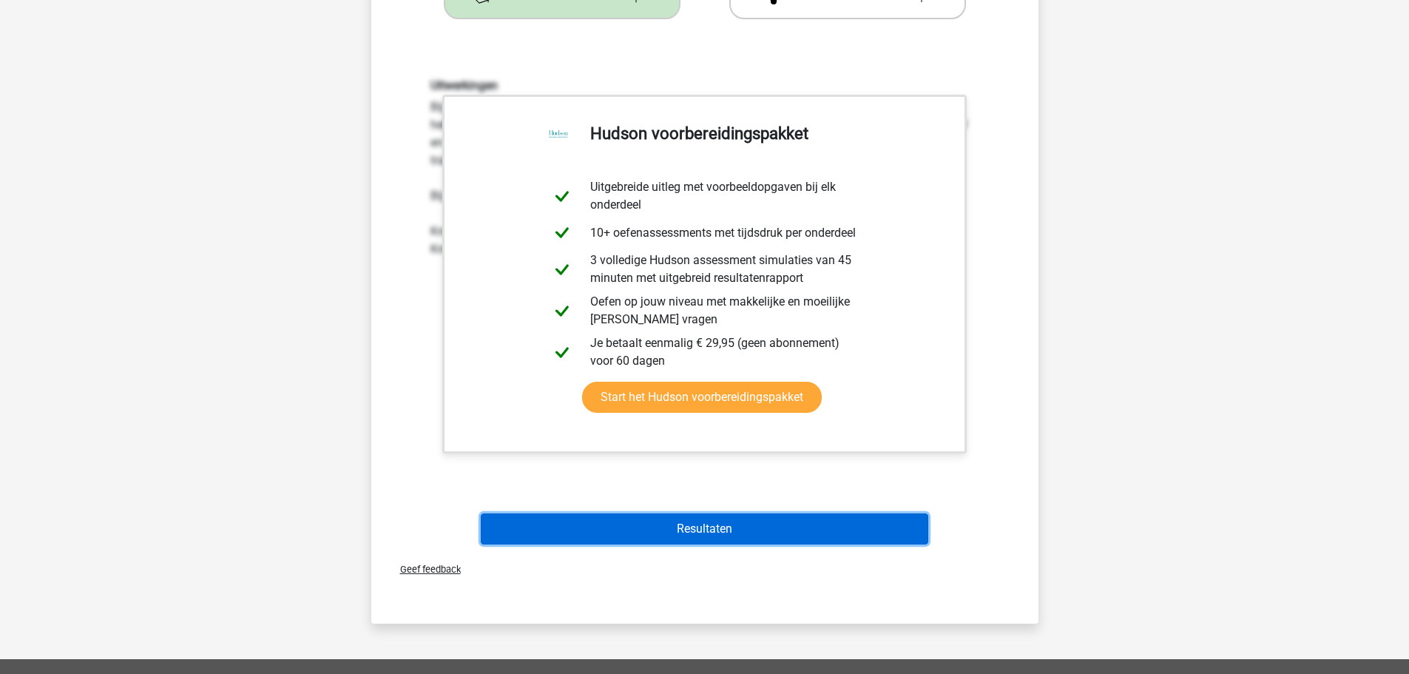
click at [713, 531] on button "Resultaten" at bounding box center [705, 528] width 448 height 31
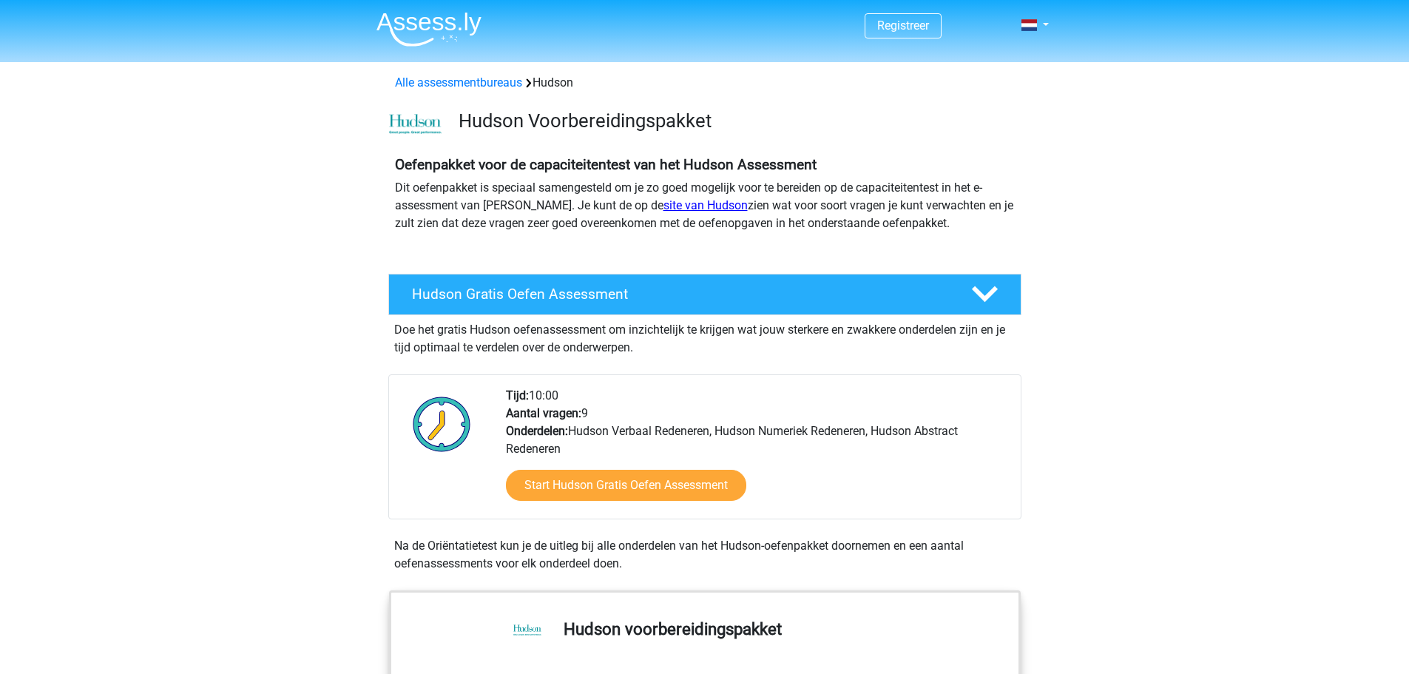
click at [664, 204] on link "site van Hudson" at bounding box center [706, 205] width 84 height 14
